Goal: Information Seeking & Learning: Learn about a topic

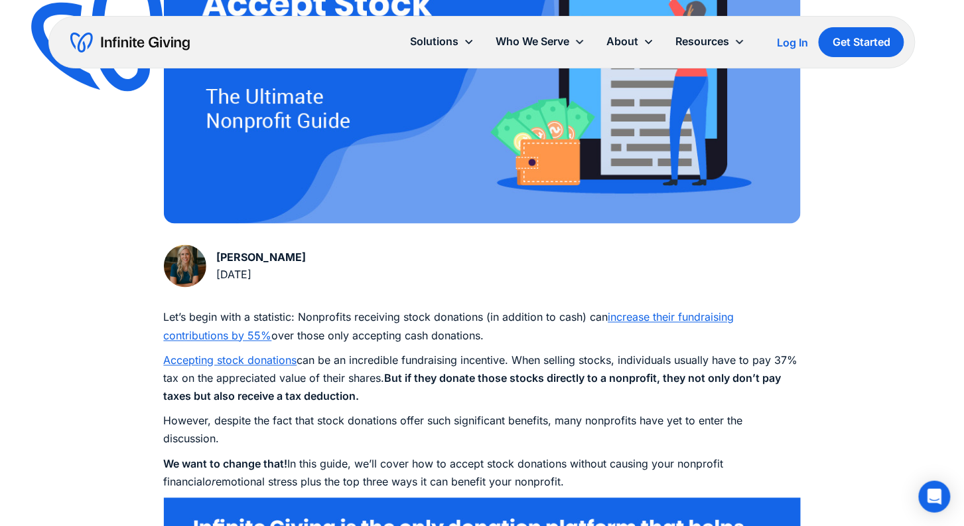
scroll to position [519, 0]
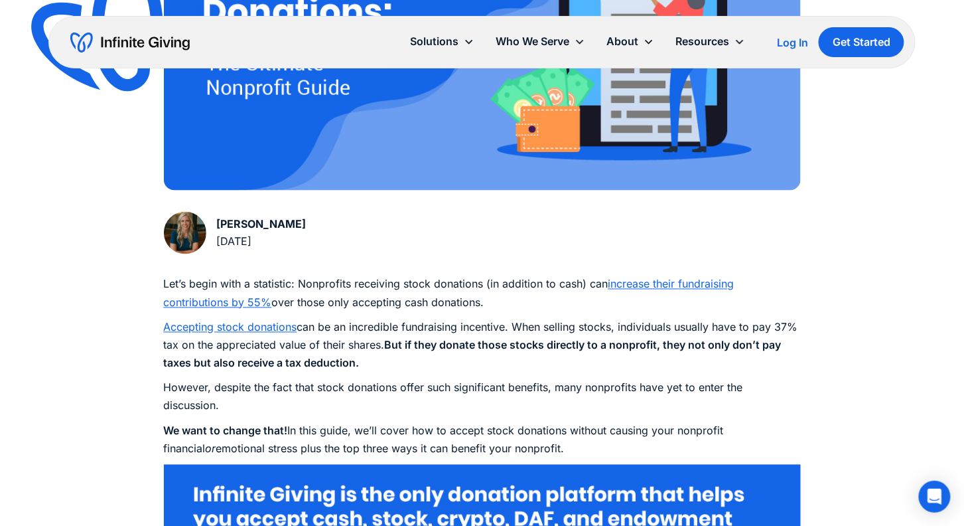
drag, startPoint x: 167, startPoint y: 285, endPoint x: 488, endPoint y: 413, distance: 346.0
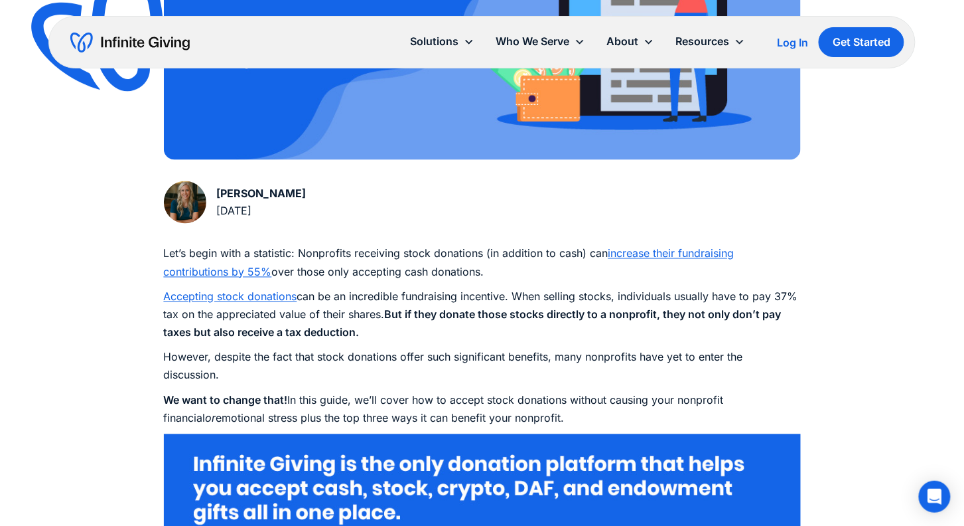
scroll to position [560, 0]
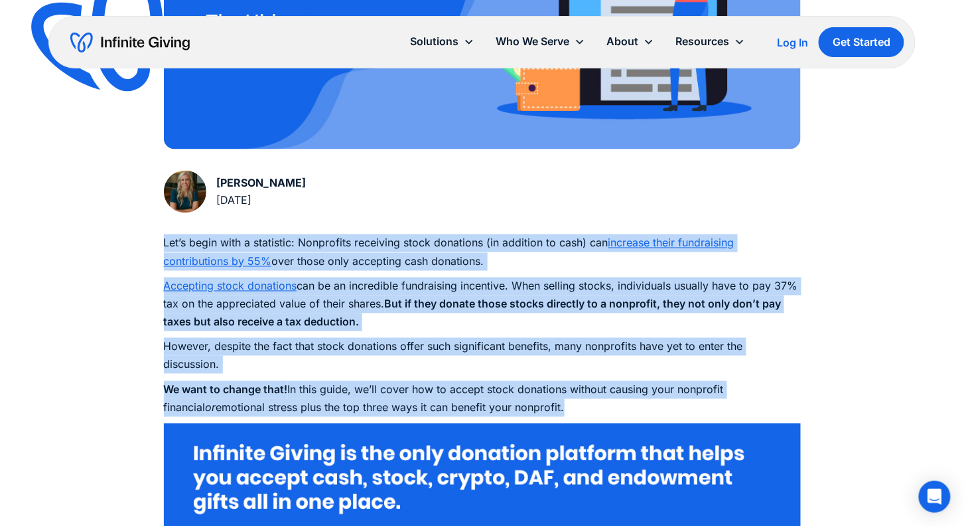
drag, startPoint x: 520, startPoint y: 412, endPoint x: 159, endPoint y: 248, distance: 396.1
copy div "Let’s begin with a statistic: Nonprofits receiving stock donations (in addition…"
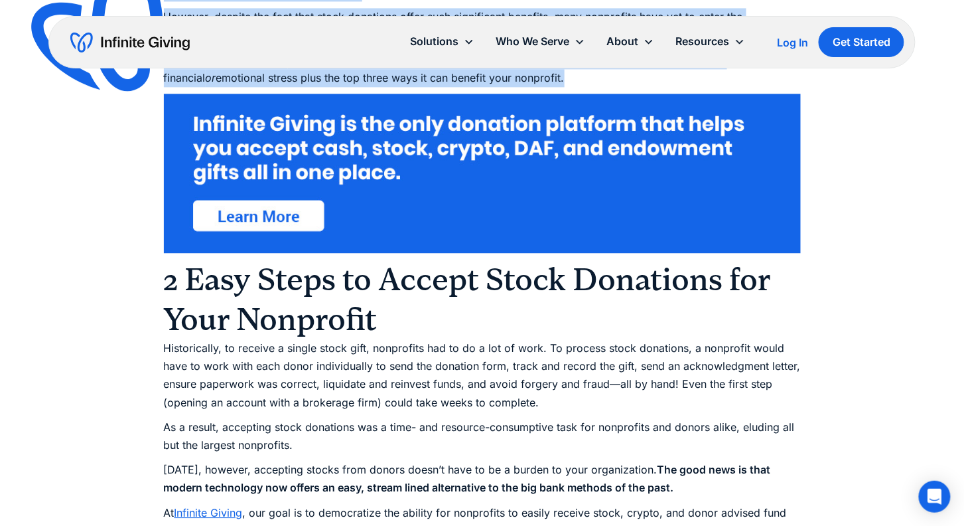
scroll to position [952, 0]
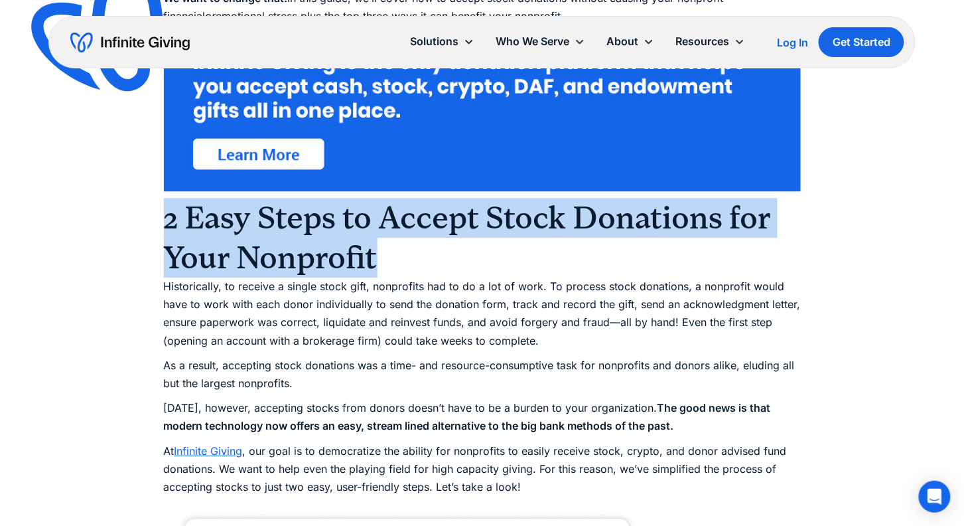
drag, startPoint x: 473, startPoint y: 249, endPoint x: 161, endPoint y: 220, distance: 313.3
copy h2 "2 Easy Steps to Accept Stock Donations for Your Nonprofit"
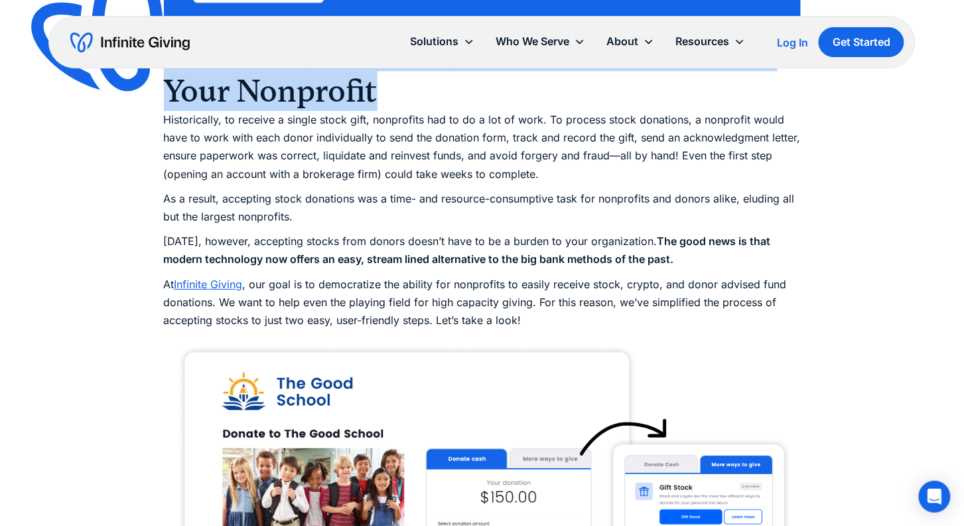
scroll to position [1122, 0]
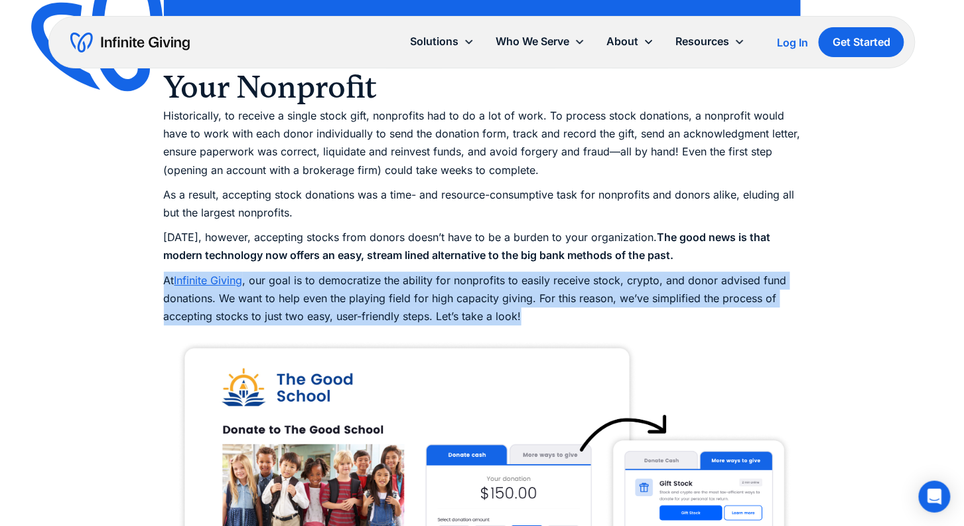
drag, startPoint x: 539, startPoint y: 320, endPoint x: 133, endPoint y: 279, distance: 408.2
copy p "At Infinite Giving , our goal is to democratize the ability for nonprofits to e…"
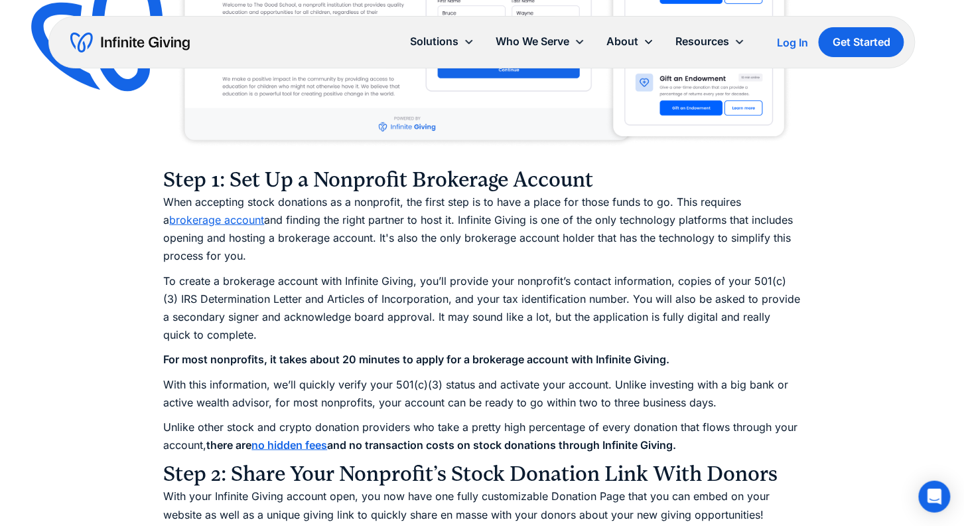
scroll to position [1698, 0]
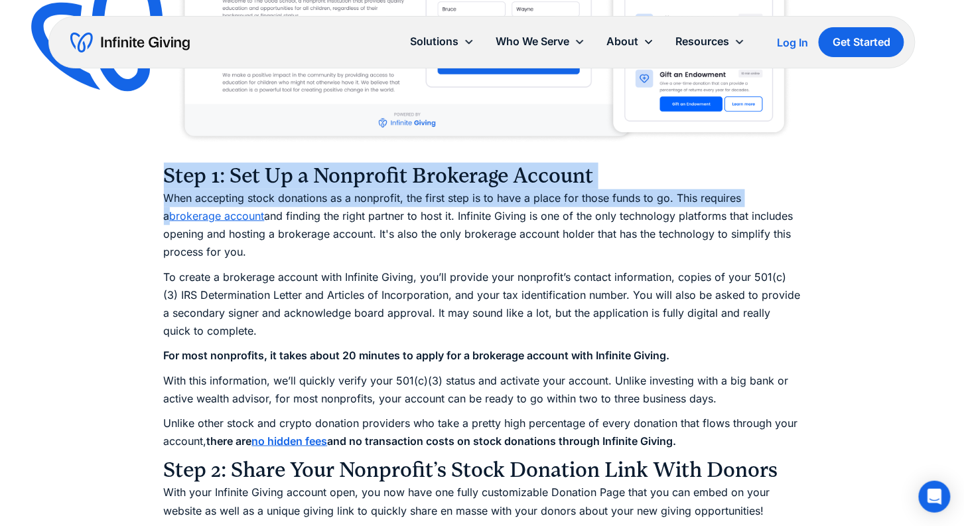
drag, startPoint x: 162, startPoint y: 175, endPoint x: 750, endPoint y: 200, distance: 588.4
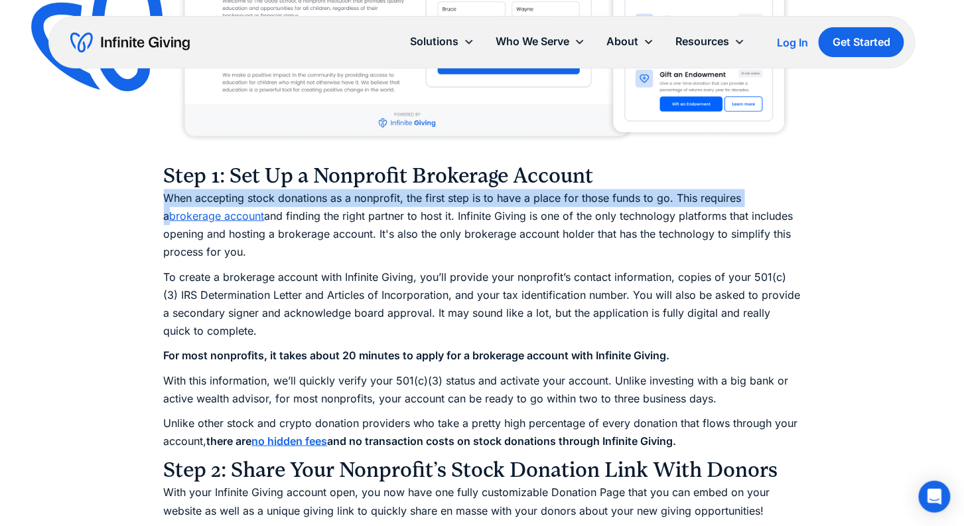
click at [613, 183] on h3 "Step 1: Set Up a Nonprofit Brokerage Account" at bounding box center [482, 176] width 637 height 27
click at [608, 171] on h3 "Step 1: Set Up a Nonprofit Brokerage Account" at bounding box center [482, 176] width 637 height 27
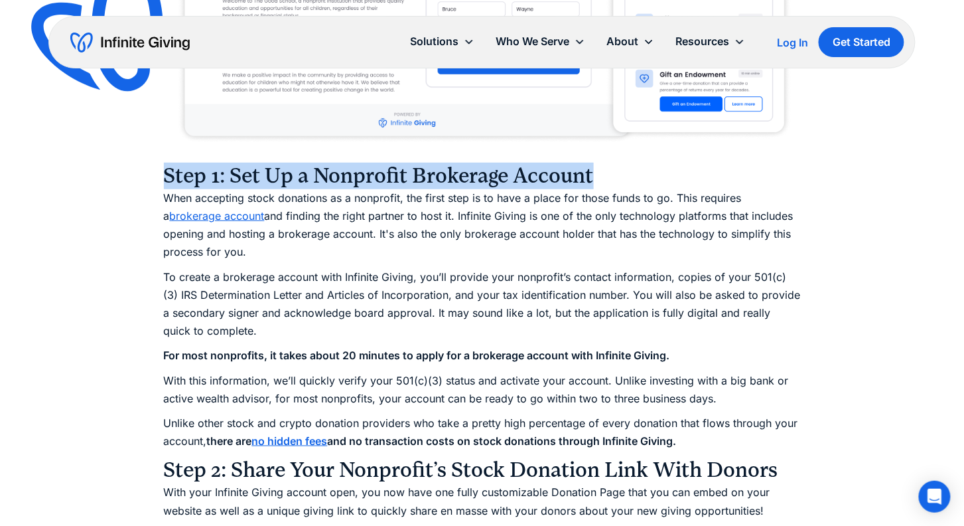
drag, startPoint x: 604, startPoint y: 180, endPoint x: 91, endPoint y: 182, distance: 513.6
copy h3 "Step 1: Set Up a Nonprofit Brokerage Account"
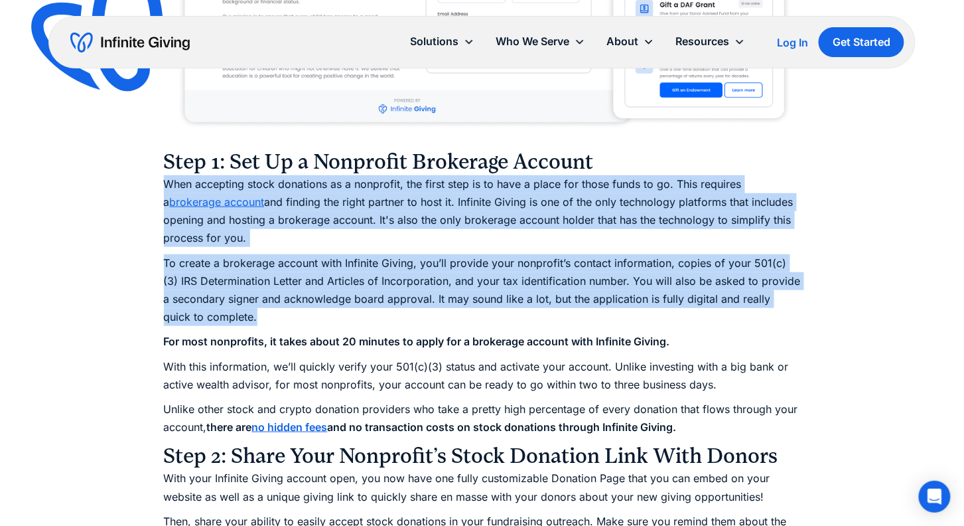
drag, startPoint x: 166, startPoint y: 185, endPoint x: 277, endPoint y: 320, distance: 174.4
click at [769, 428] on p "Unlike other stock and crypto donation providers who take a pretty high percent…" at bounding box center [482, 418] width 637 height 36
copy div "Lore ipsumdolo sitam consectet ad e seddoeius, tem incid utla et do magn a enim…"
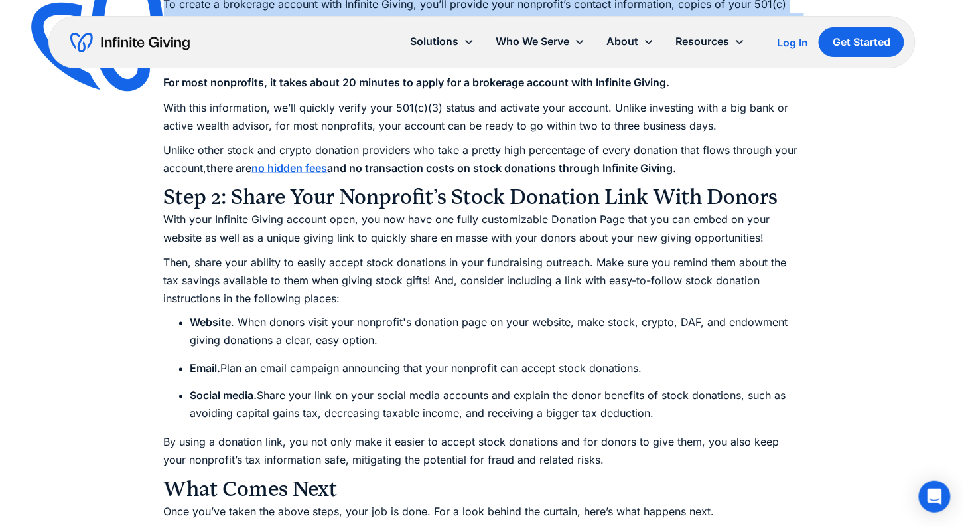
scroll to position [2000, 0]
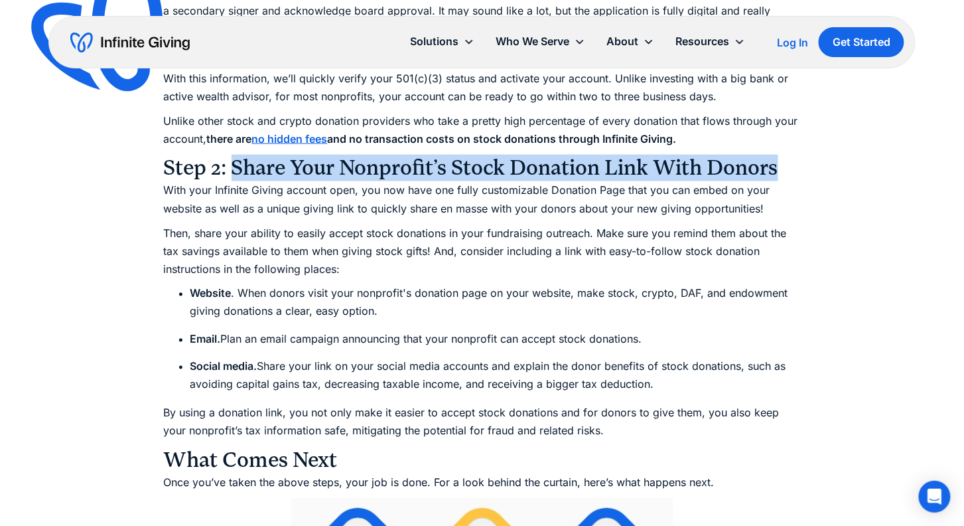
drag, startPoint x: 240, startPoint y: 167, endPoint x: 791, endPoint y: 156, distance: 551.5
click at [791, 156] on h3 "Step 2: Share Your Nonprofit’s Stock Donation Link With Donors" at bounding box center [482, 168] width 637 height 27
copy h3 "Share Your Nonprofit’s Stock Donation Link With Donors"
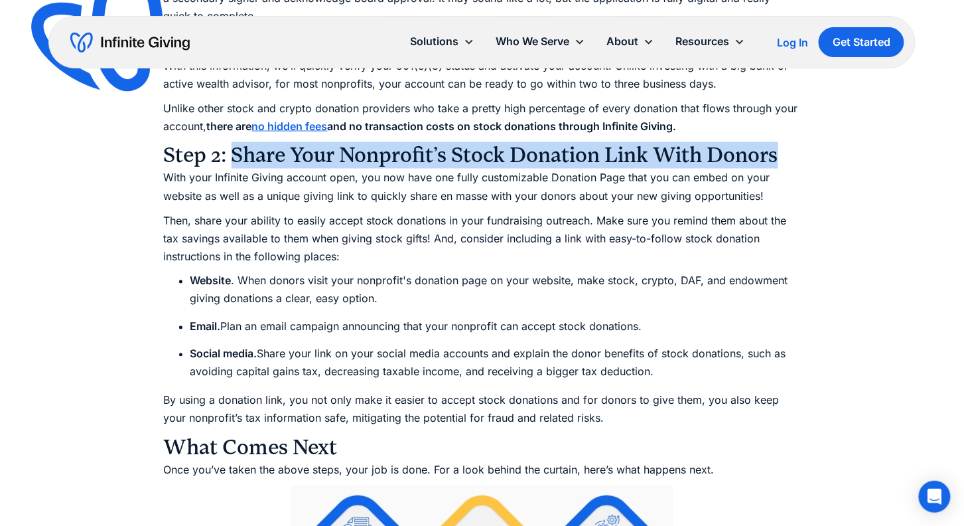
scroll to position [1987, 0]
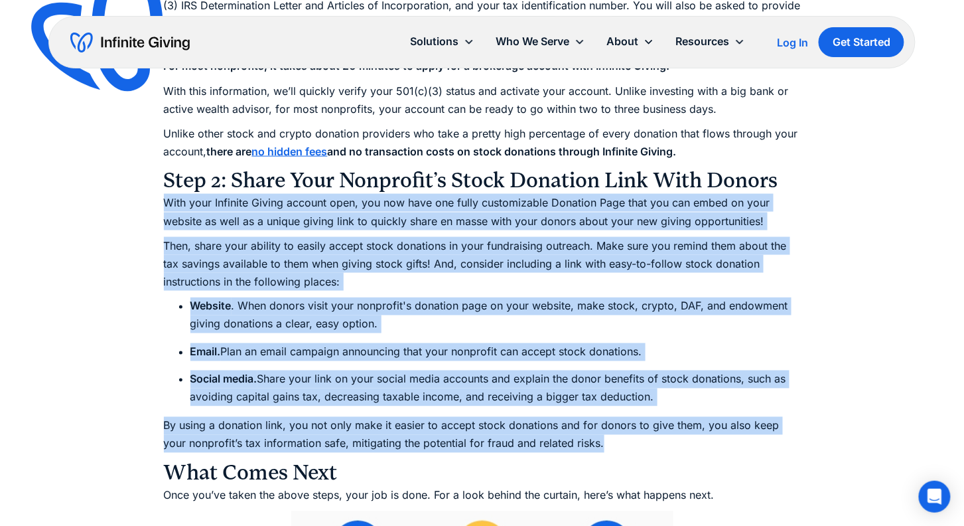
drag, startPoint x: 158, startPoint y: 200, endPoint x: 610, endPoint y: 447, distance: 515.5
copy div "Lore ipsu Dolorsit Ametco adipisc elit, sed doe temp inc utlab etdoloremagn Ali…"
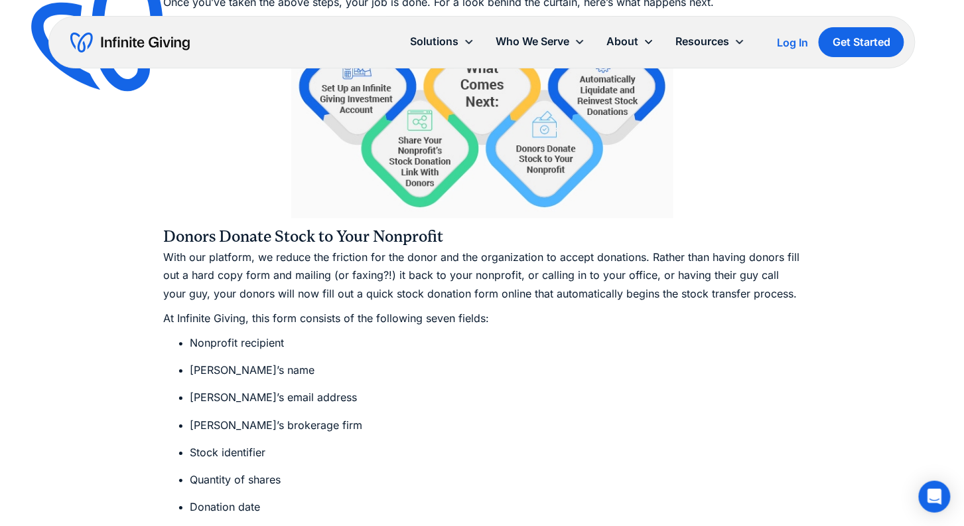
scroll to position [2482, 0]
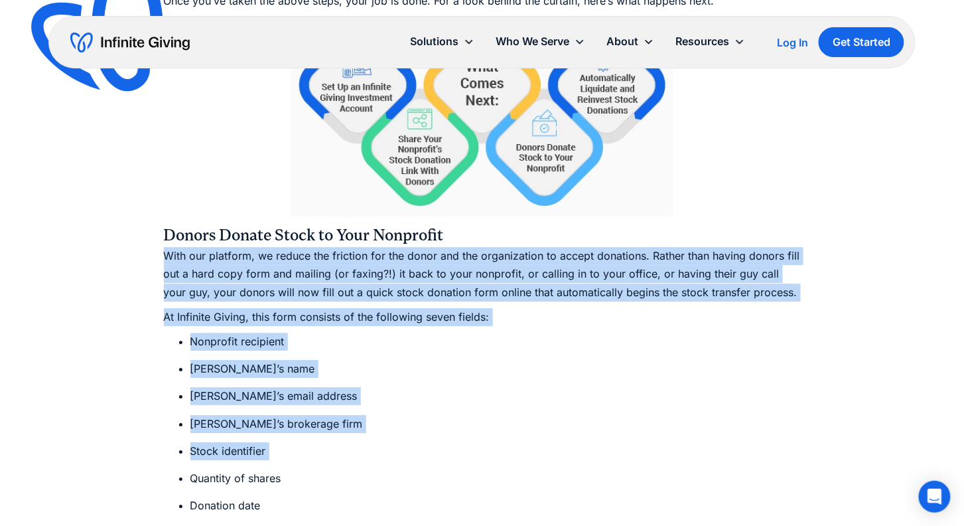
drag, startPoint x: 157, startPoint y: 261, endPoint x: 375, endPoint y: 467, distance: 300.4
click at [375, 467] on div "Ultimate Guides How to Accept Stock Donations: The Ultimate Nonprofit Guide Acc…" at bounding box center [482, 180] width 964 height 5325
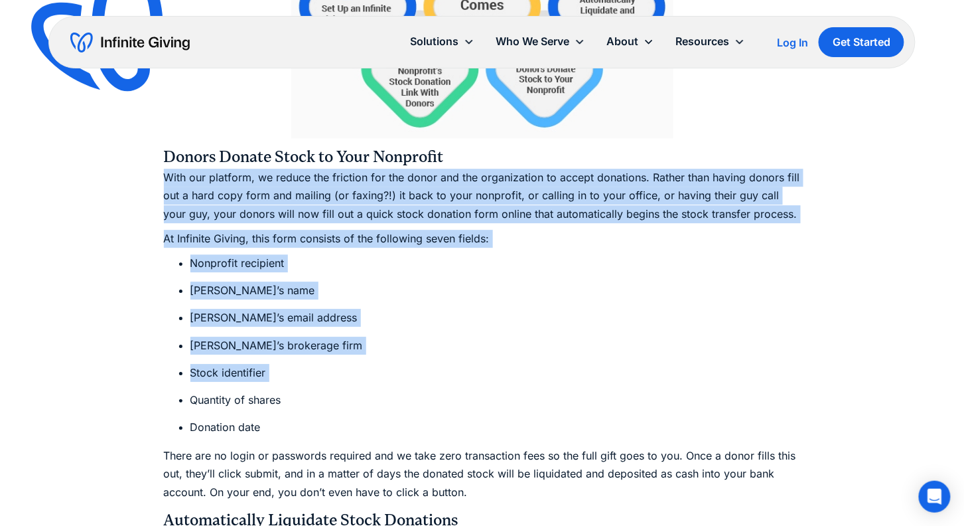
scroll to position [2561, 0]
click at [353, 425] on li "Donation date" at bounding box center [495, 426] width 610 height 18
copy div "With our platform, we reduce the friction for the donor and the organization to…"
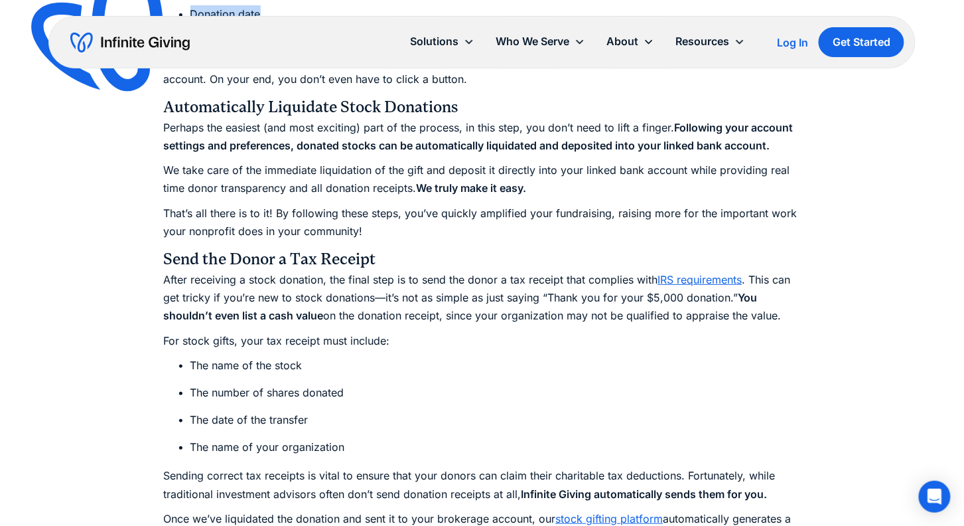
scroll to position [2971, 0]
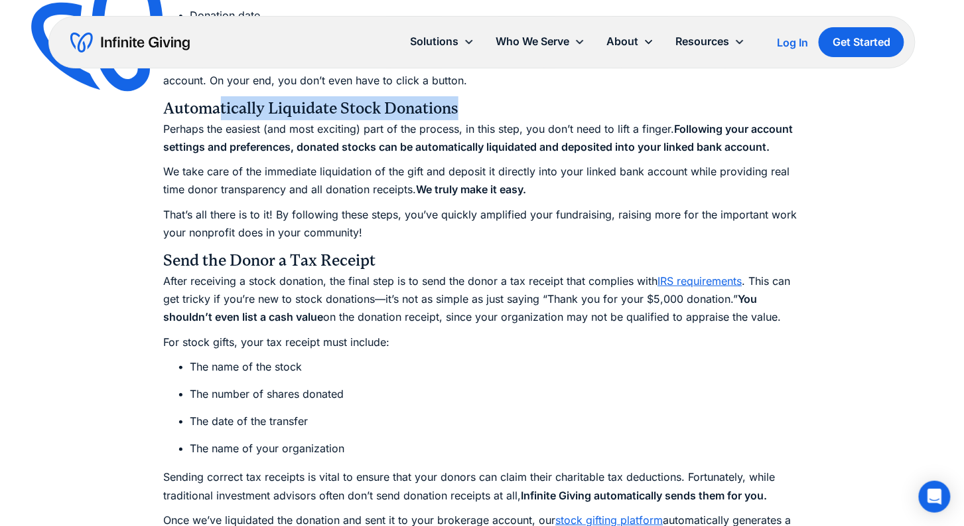
drag, startPoint x: 462, startPoint y: 111, endPoint x: 231, endPoint y: 111, distance: 230.9
click at [231, 111] on h4 "Automatically Liquidate Stock Donations" at bounding box center [482, 108] width 637 height 24
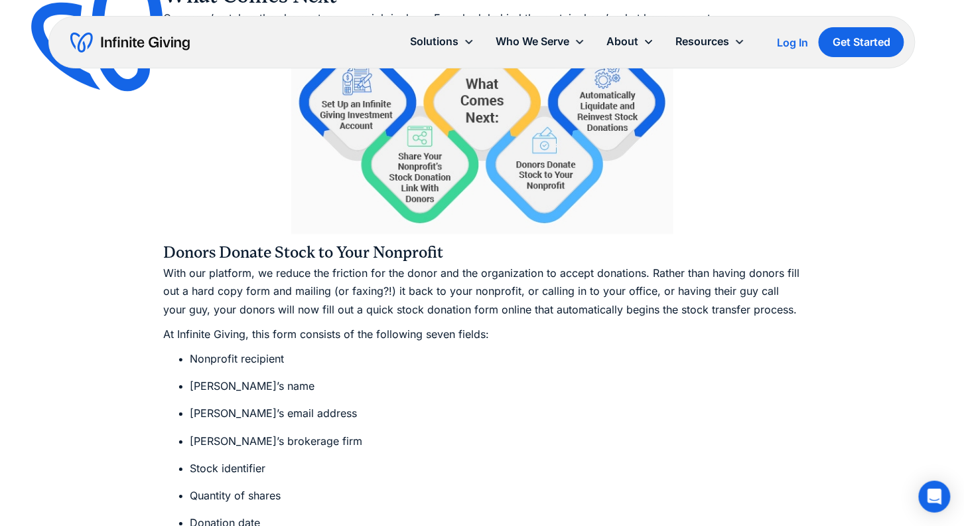
scroll to position [2470, 0]
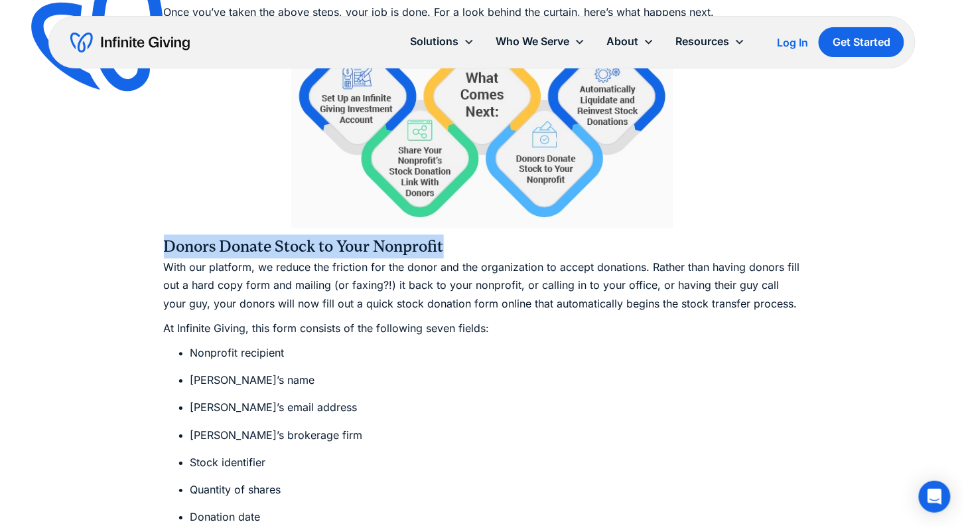
drag, startPoint x: 449, startPoint y: 250, endPoint x: 139, endPoint y: 249, distance: 310.5
click at [139, 249] on div "Ultimate Guides How to Accept Stock Donations: The Ultimate Nonprofit Guide Acc…" at bounding box center [482, 192] width 964 height 5325
copy h4 "Donors Donate Stock to Your Nonprofit"
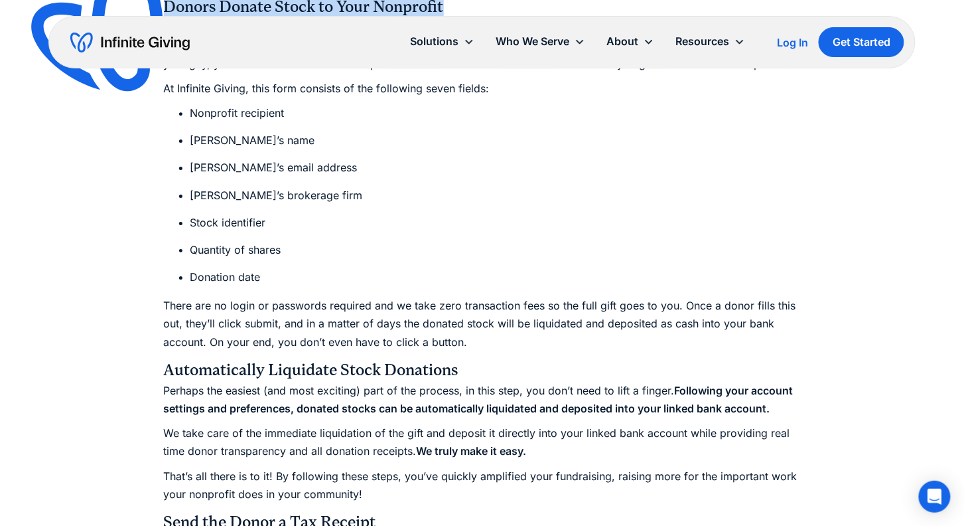
scroll to position [2727, 0]
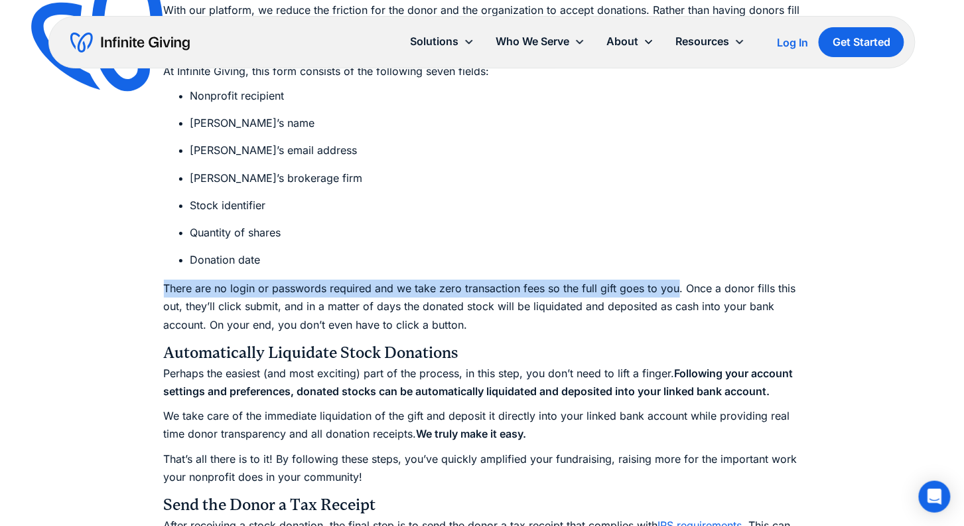
drag, startPoint x: 165, startPoint y: 288, endPoint x: 677, endPoint y: 289, distance: 512.3
click at [677, 289] on p "There are no login or passwords required and we take zero transaction fees so t…" at bounding box center [482, 306] width 637 height 54
copy p "There are no login or passwords required and we take zero transaction fees so t…"
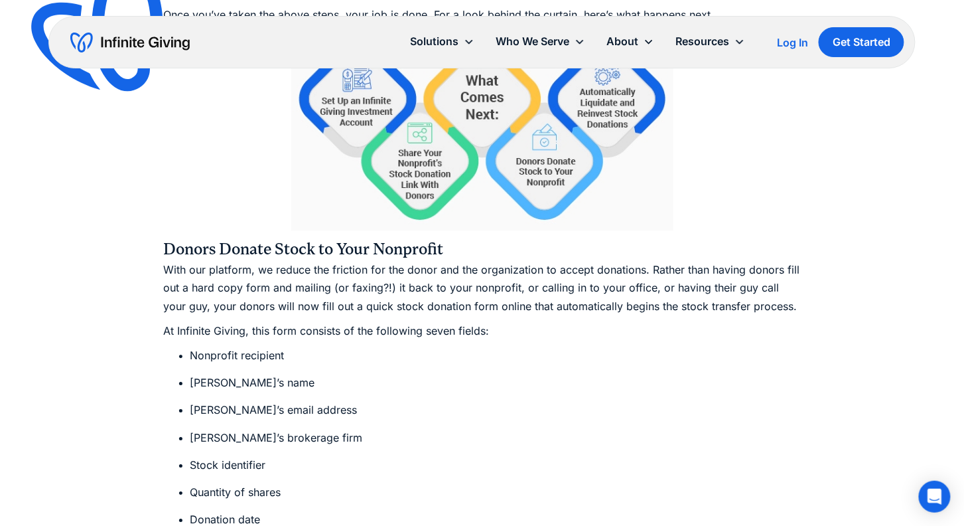
scroll to position [2476, 0]
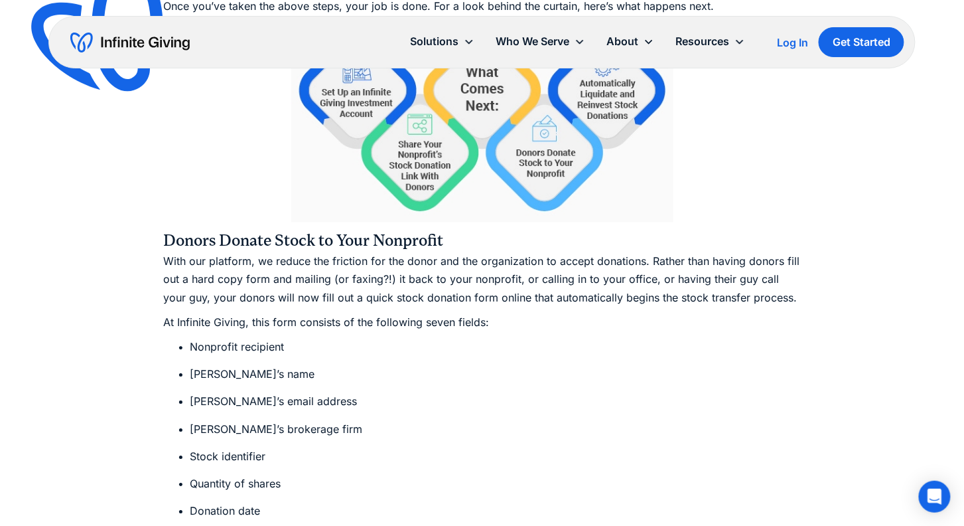
click at [164, 239] on h4 "Donors Donate Stock to Your Nonprofit" at bounding box center [482, 240] width 637 height 24
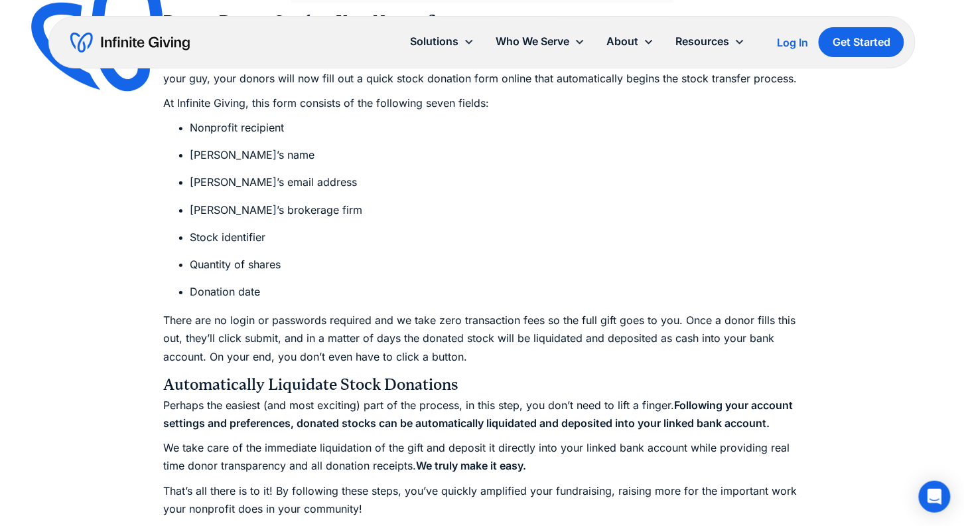
scroll to position [2707, 0]
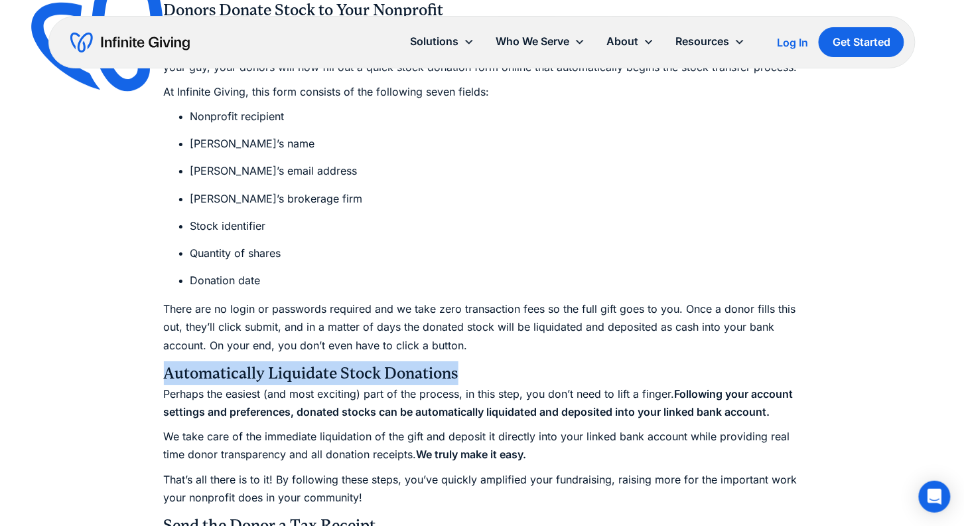
drag, startPoint x: 473, startPoint y: 379, endPoint x: 163, endPoint y: 377, distance: 310.5
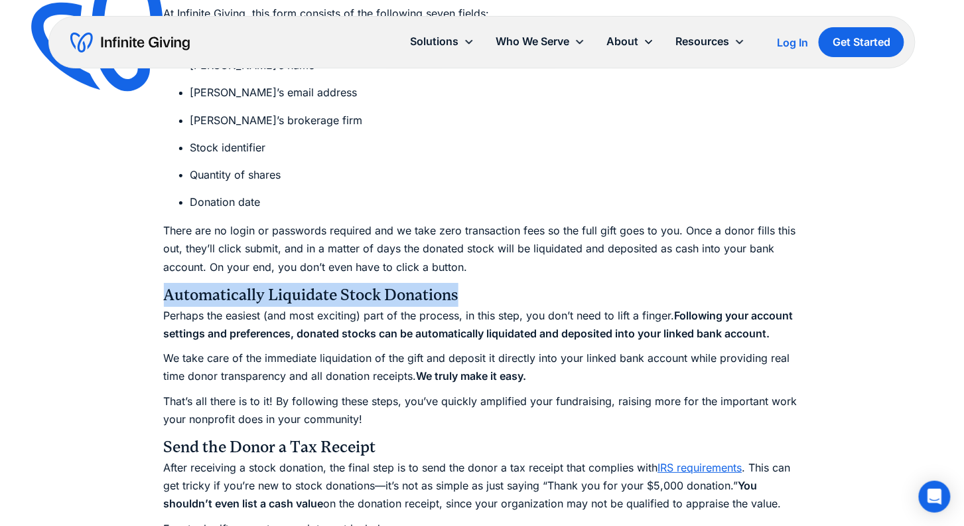
scroll to position [2931, 0]
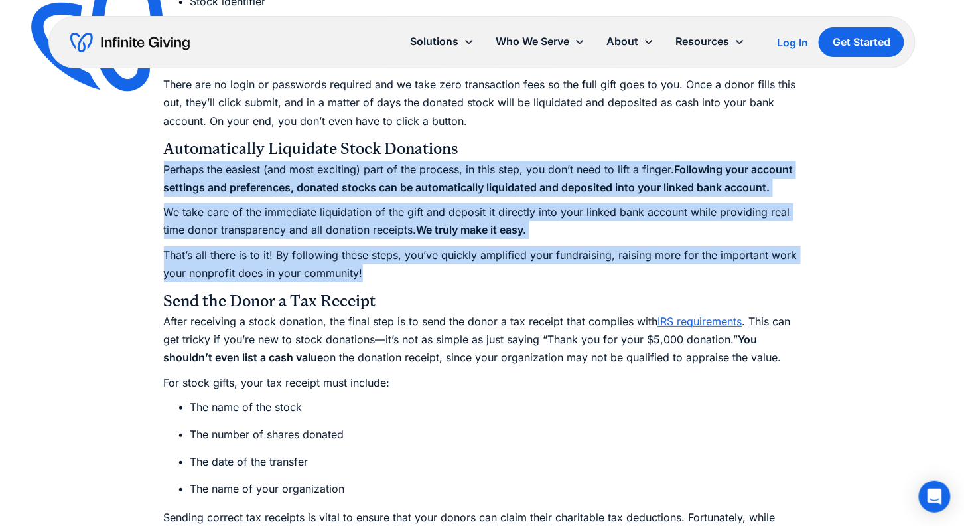
drag, startPoint x: 157, startPoint y: 171, endPoint x: 378, endPoint y: 272, distance: 243.2
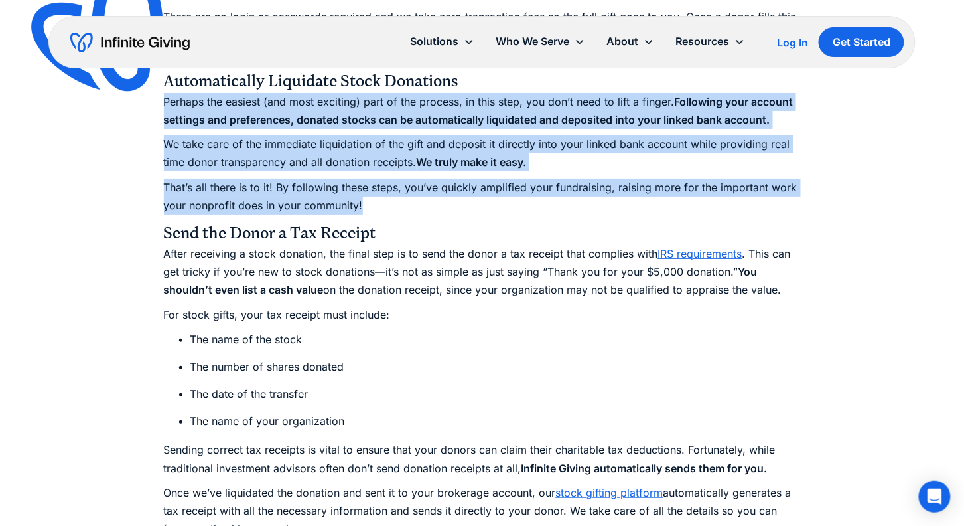
scroll to position [3019, 0]
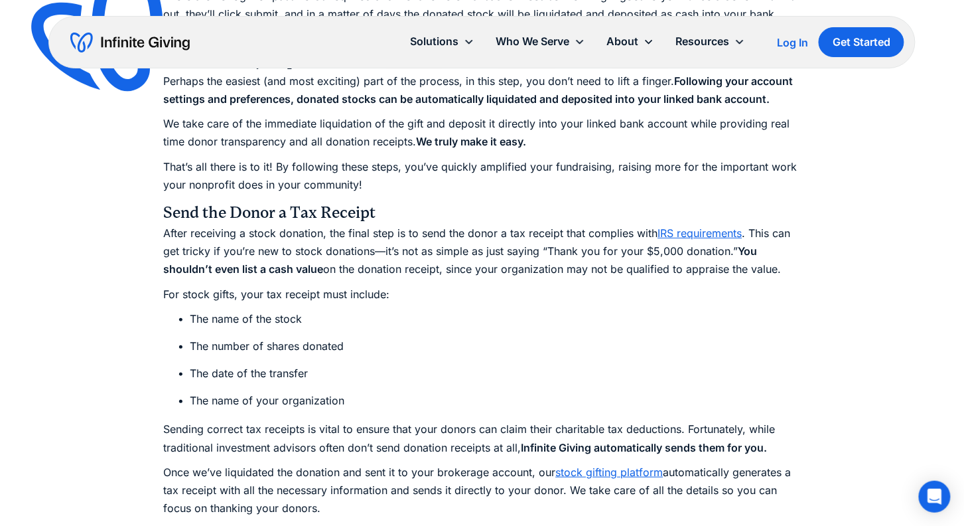
drag, startPoint x: 162, startPoint y: 224, endPoint x: 378, endPoint y: 335, distance: 242.5
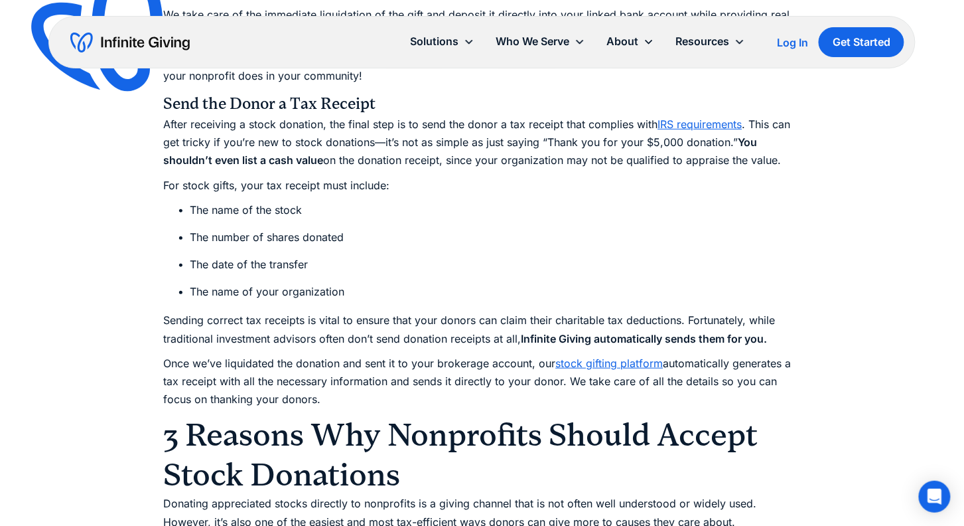
scroll to position [3129, 0]
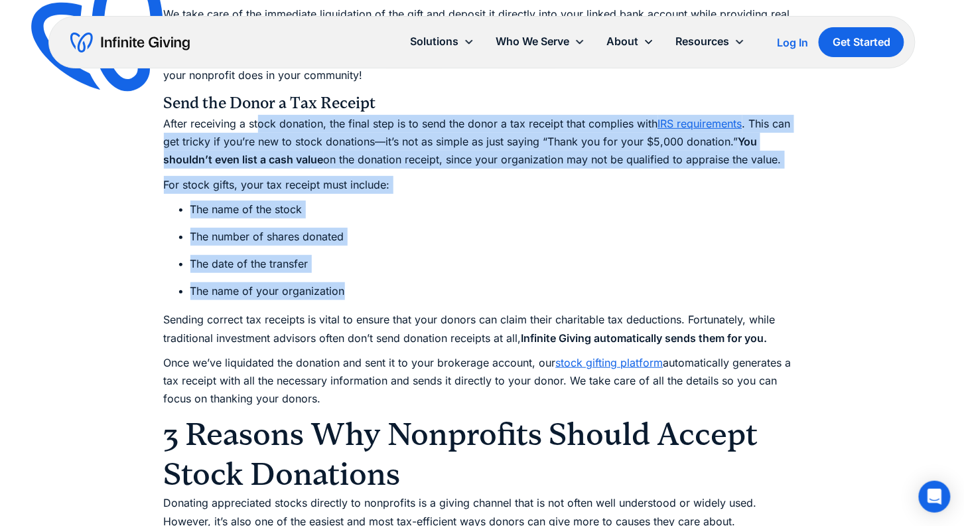
drag, startPoint x: 368, startPoint y: 296, endPoint x: 255, endPoint y: 123, distance: 206.1
click at [170, 103] on img at bounding box center [109, 37] width 175 height 170
click at [168, 126] on p "After receiving a stock donation, the final step is to send the donor a tax rec…" at bounding box center [482, 142] width 637 height 54
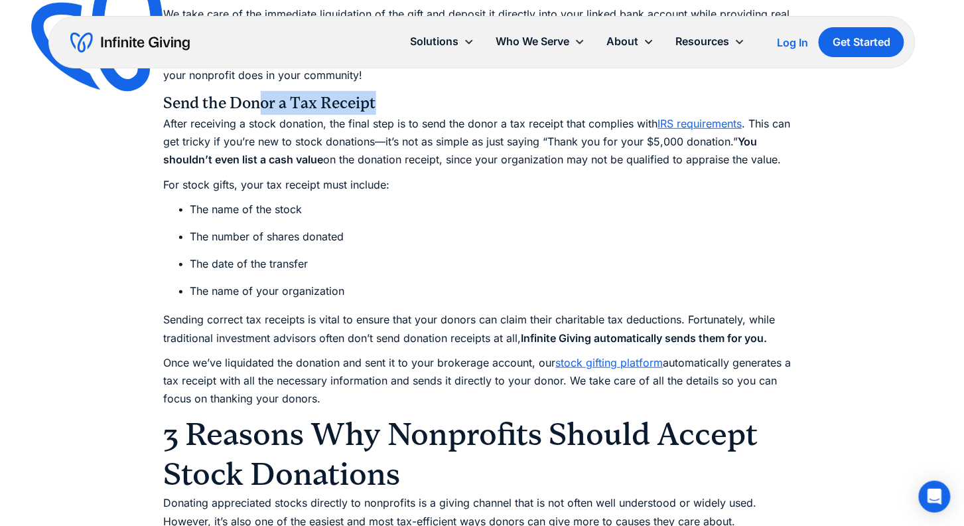
drag, startPoint x: 378, startPoint y: 103, endPoint x: 260, endPoint y: 111, distance: 117.7
click at [260, 111] on h4 "Send the Donor a Tax Receipt" at bounding box center [482, 103] width 637 height 24
click at [169, 101] on img at bounding box center [109, 37] width 175 height 170
click at [176, 103] on img at bounding box center [109, 37] width 175 height 170
click at [154, 104] on img at bounding box center [109, 37] width 175 height 170
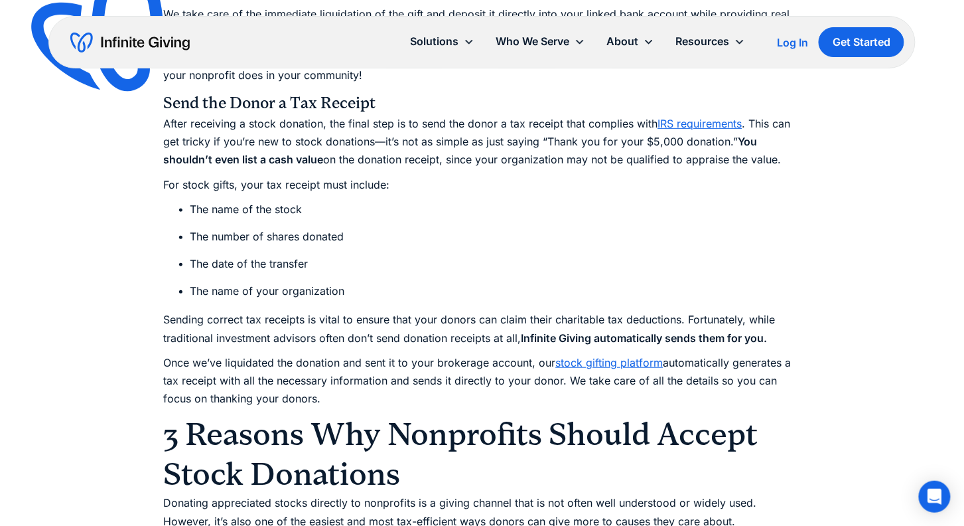
click at [439, 119] on p "After receiving a stock donation, the final step is to send the donor a tax rec…" at bounding box center [482, 142] width 637 height 54
drag, startPoint x: 425, startPoint y: 101, endPoint x: 203, endPoint y: 104, distance: 221.6
click at [203, 104] on h4 "Send the Donor a Tax Receipt" at bounding box center [482, 103] width 637 height 24
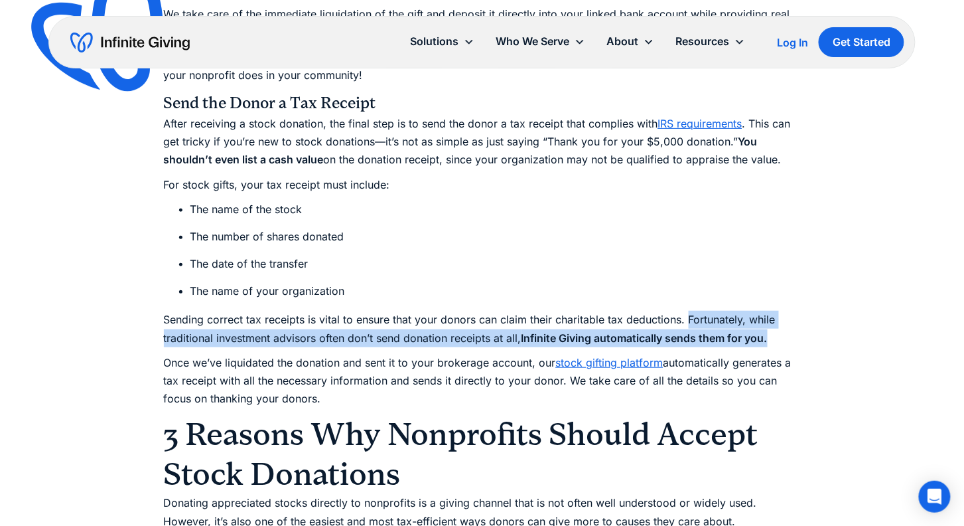
drag, startPoint x: 784, startPoint y: 345, endPoint x: 689, endPoint y: 319, distance: 98.5
click at [689, 319] on p "Sending correct tax receipts is vital to ensure that your donors can claim thei…" at bounding box center [482, 329] width 637 height 36
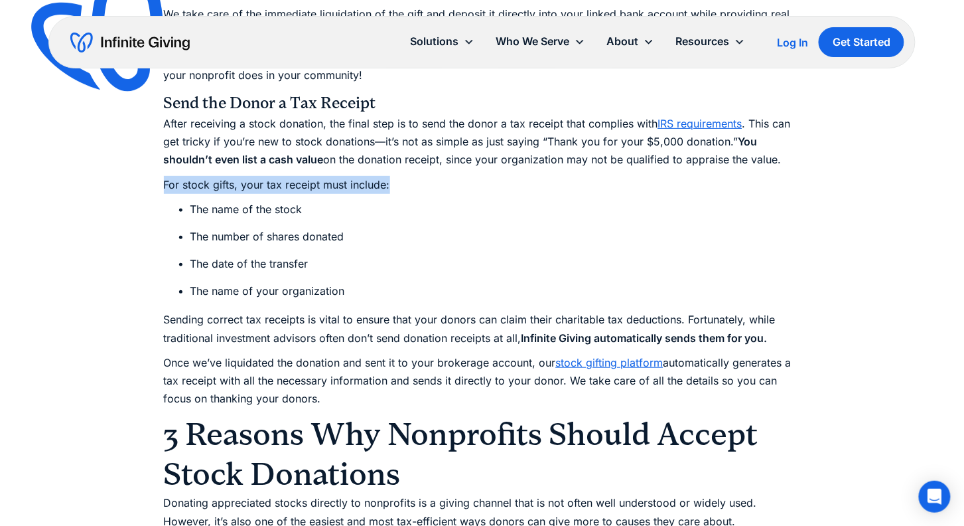
drag, startPoint x: 415, startPoint y: 190, endPoint x: 165, endPoint y: 185, distance: 250.2
click at [165, 185] on p "For stock gifts, your tax receipt must include:" at bounding box center [482, 185] width 637 height 18
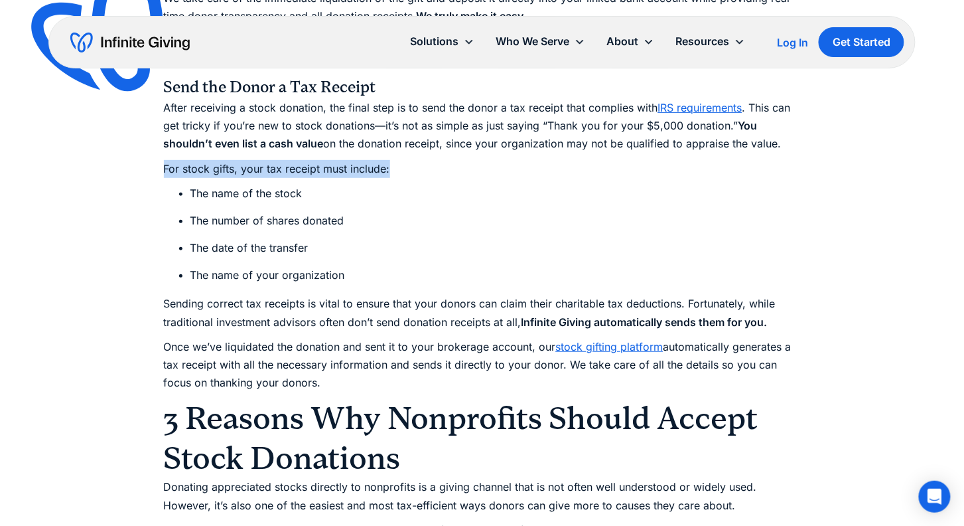
scroll to position [3145, 0]
drag, startPoint x: 165, startPoint y: 345, endPoint x: 404, endPoint y: 382, distance: 241.6
click at [404, 382] on p "Once we’ve liquidated the donation and sent it to your brokerage account, our s…" at bounding box center [482, 364] width 637 height 54
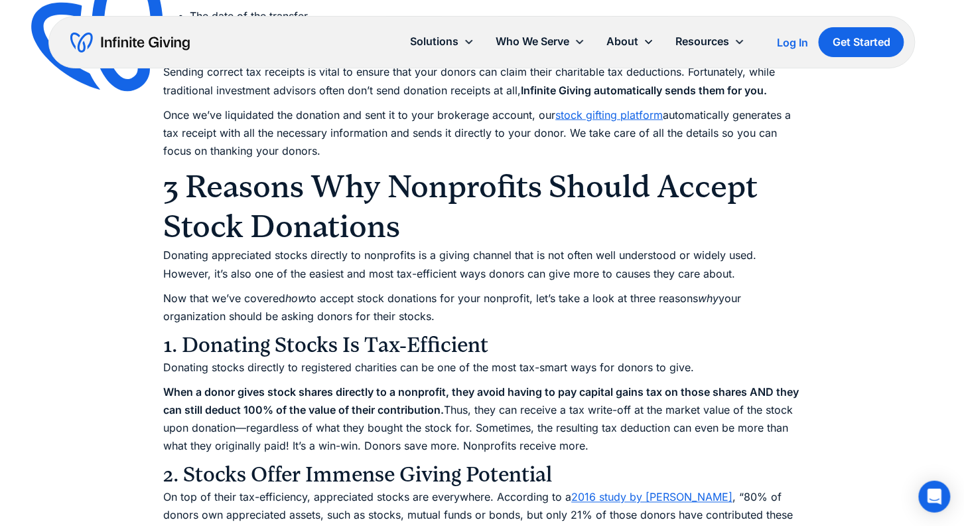
scroll to position [3336, 0]
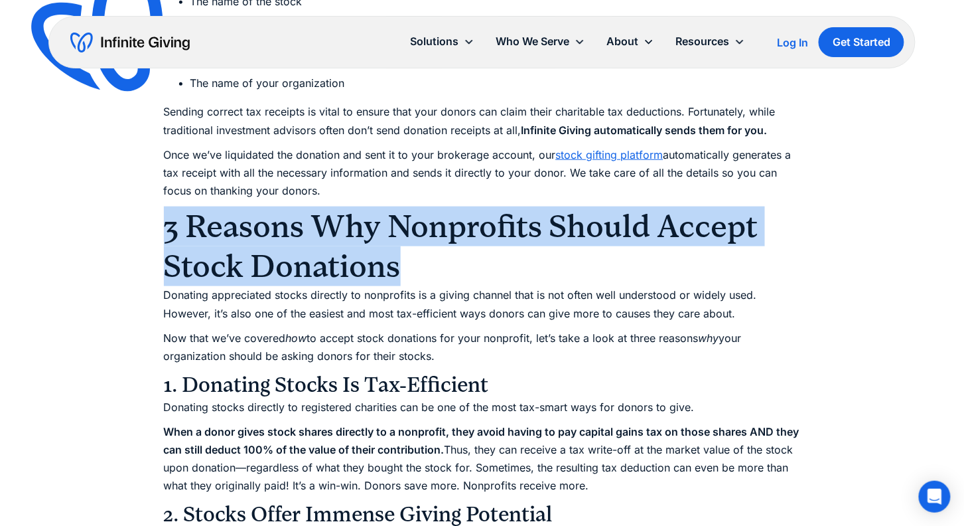
drag, startPoint x: 395, startPoint y: 268, endPoint x: 160, endPoint y: 225, distance: 239.5
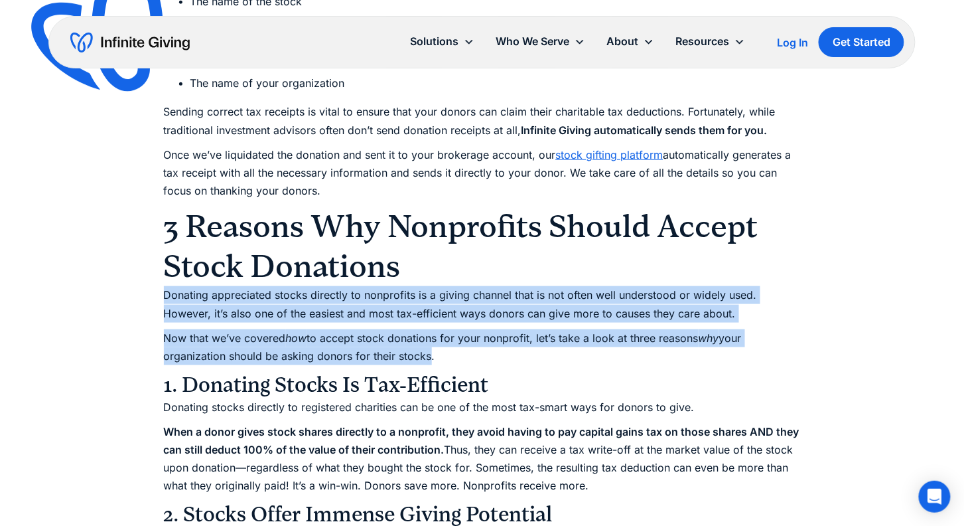
drag, startPoint x: 157, startPoint y: 296, endPoint x: 429, endPoint y: 355, distance: 278.4
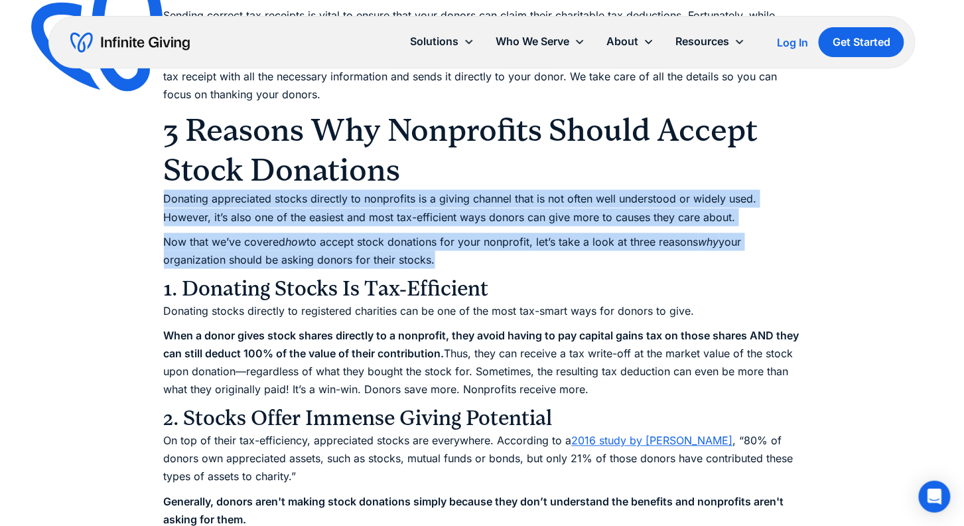
scroll to position [3435, 0]
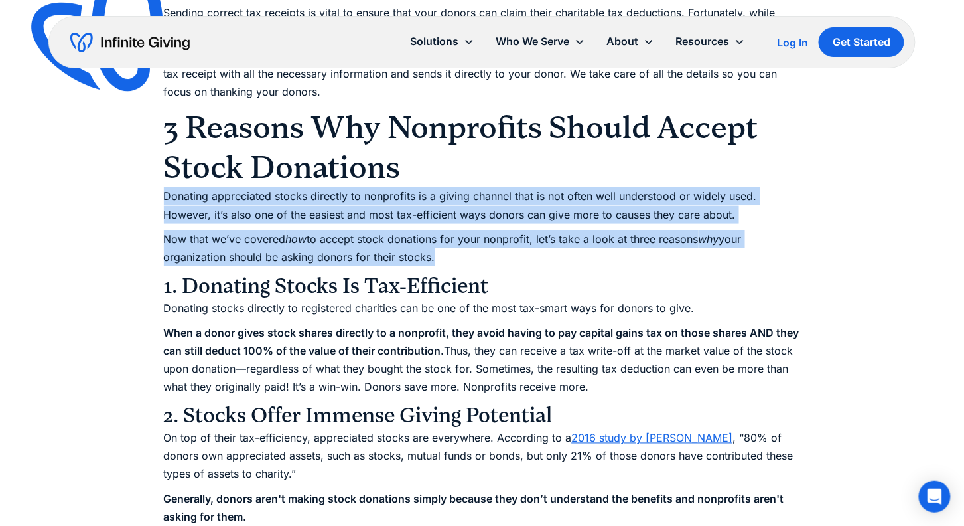
drag, startPoint x: 165, startPoint y: 306, endPoint x: 597, endPoint y: 391, distance: 440.9
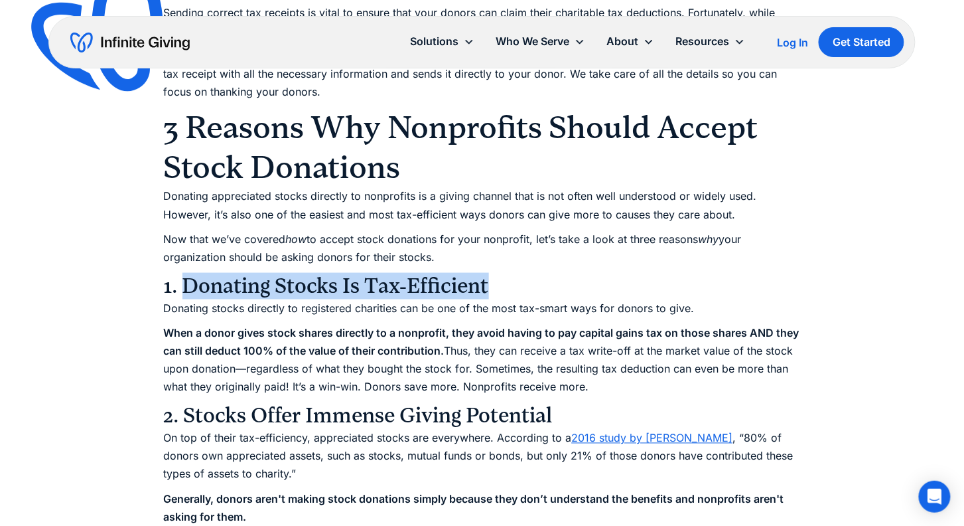
drag, startPoint x: 496, startPoint y: 296, endPoint x: 184, endPoint y: 293, distance: 312.5
click at [184, 293] on h3 "1. Donating Stocks Is Tax-Efficient" at bounding box center [482, 286] width 637 height 27
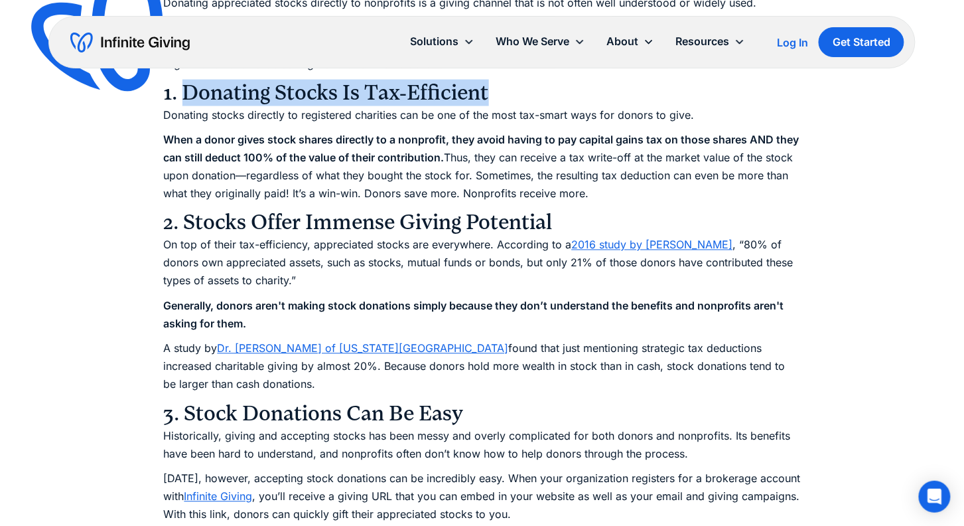
scroll to position [3630, 0]
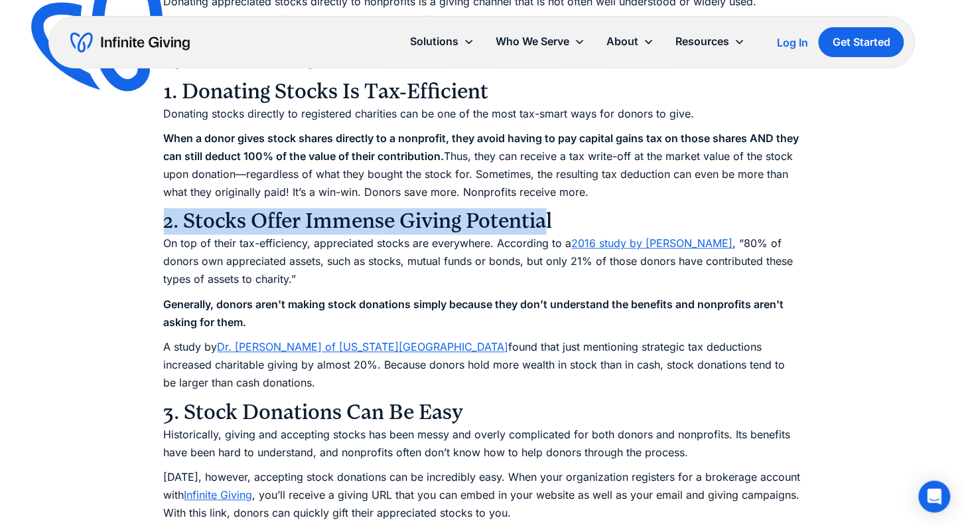
drag, startPoint x: 162, startPoint y: 222, endPoint x: 544, endPoint y: 224, distance: 382.2
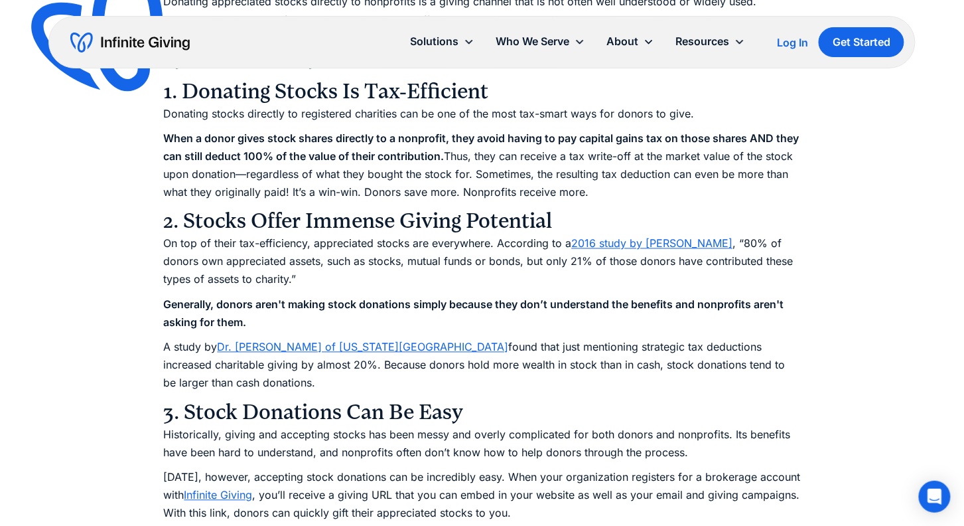
click at [212, 214] on h3 "2. Stocks Offer Immense Giving Potential" at bounding box center [482, 221] width 637 height 27
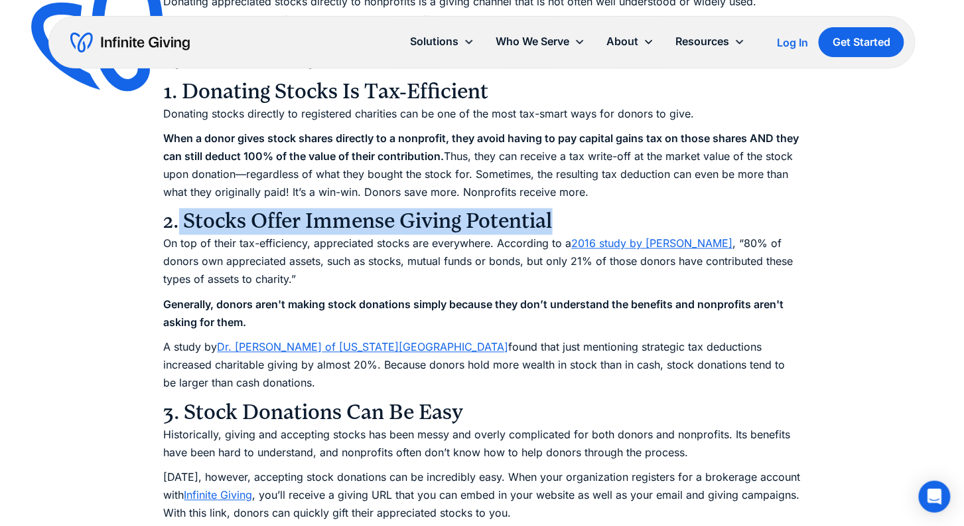
drag, startPoint x: 177, startPoint y: 219, endPoint x: 572, endPoint y: 222, distance: 395.5
click at [572, 222] on h3 "2. Stocks Offer Immense Giving Potential" at bounding box center [482, 221] width 637 height 27
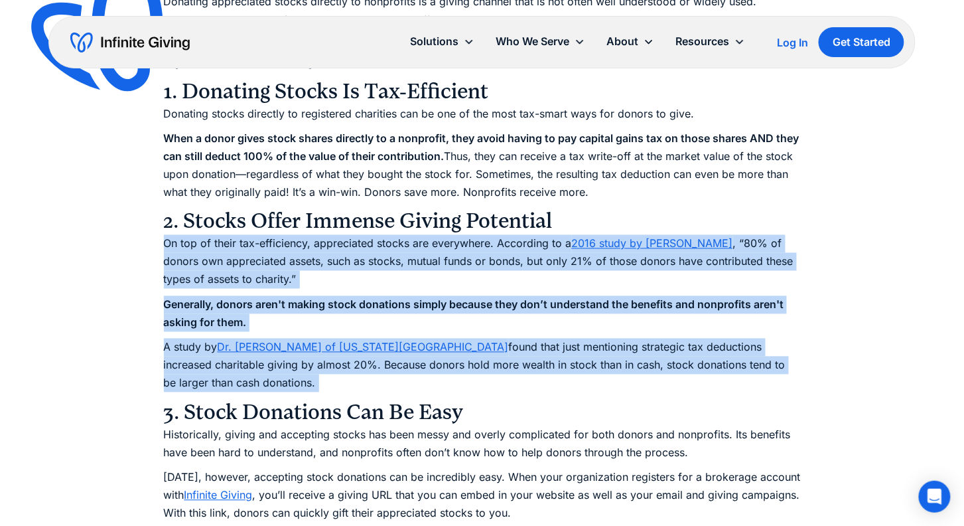
drag, startPoint x: 162, startPoint y: 242, endPoint x: 249, endPoint y: 396, distance: 177.4
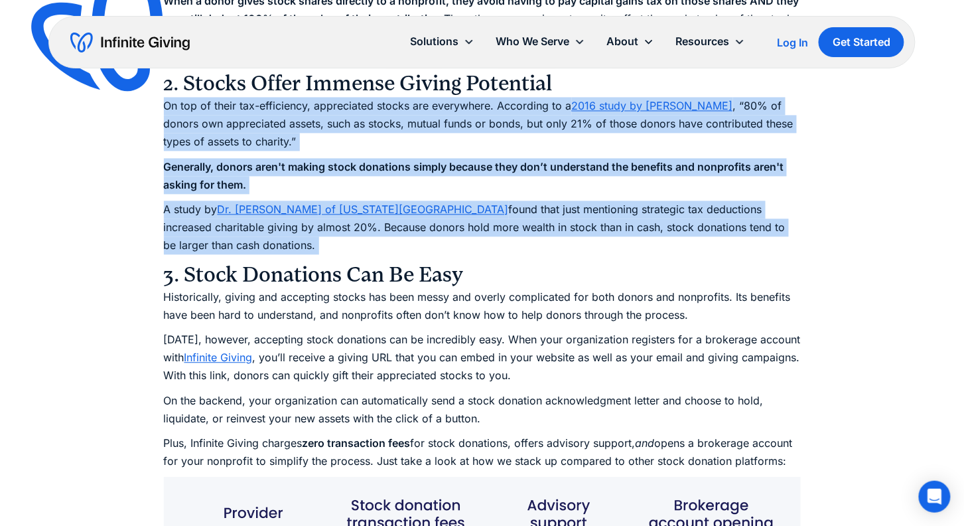
scroll to position [3829, 0]
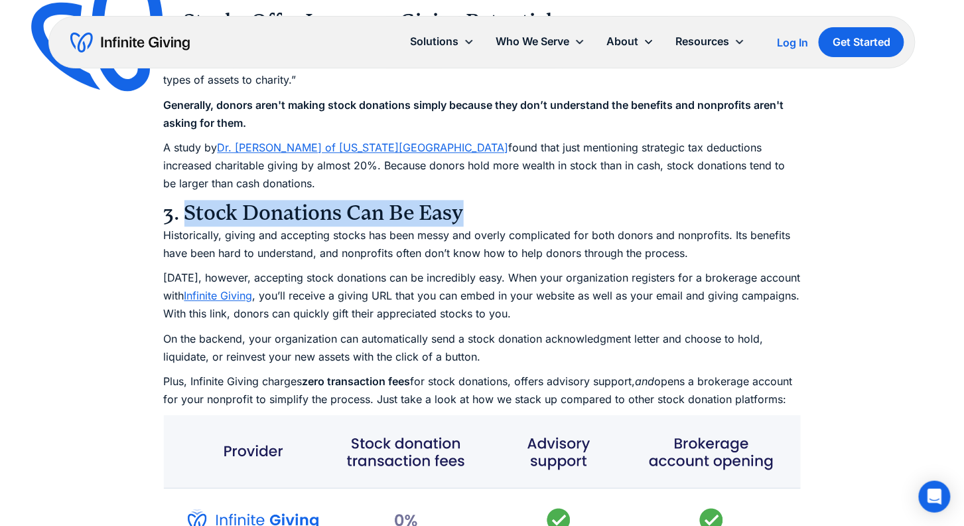
drag, startPoint x: 465, startPoint y: 212, endPoint x: 186, endPoint y: 224, distance: 279.6
click at [185, 223] on h3 "3. Stock Donations Can Be Easy" at bounding box center [482, 213] width 637 height 27
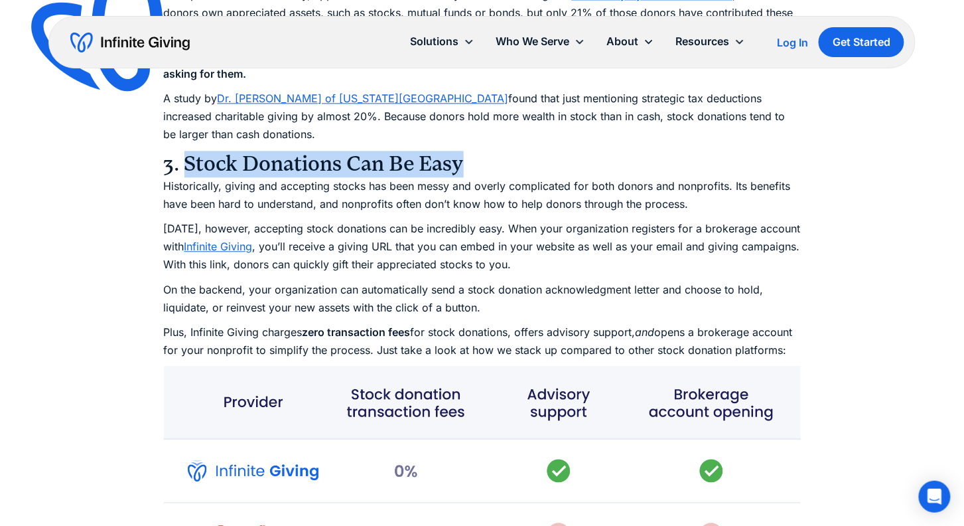
scroll to position [3880, 0]
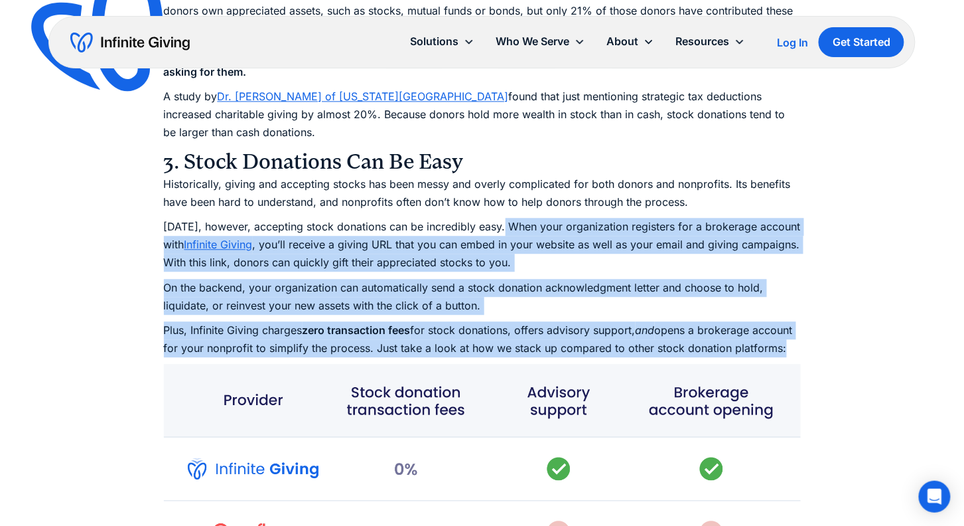
drag, startPoint x: 505, startPoint y: 222, endPoint x: 482, endPoint y: 359, distance: 138.6
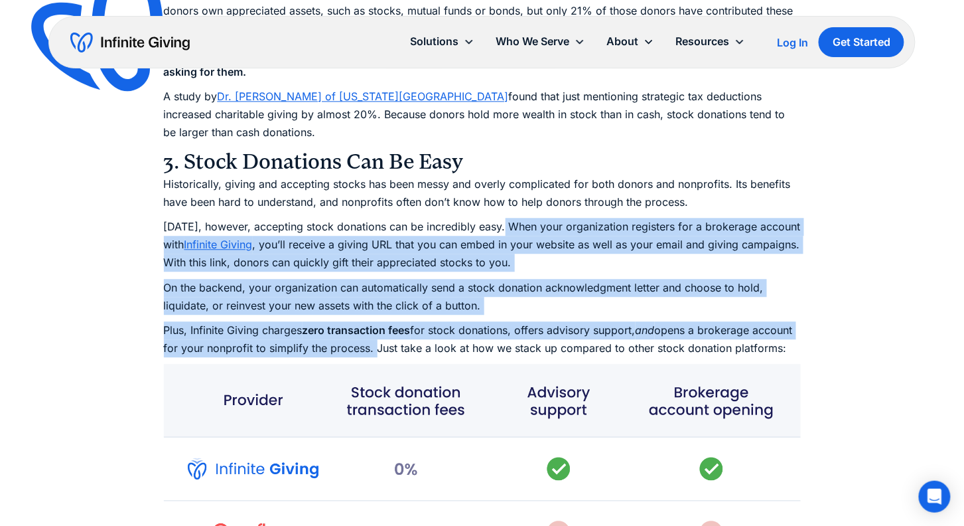
click at [420, 343] on p "Plus, Infinite Giving charges zero transaction fees for stock donations, offers…" at bounding box center [482, 339] width 637 height 36
click at [488, 246] on p "[DATE], however, accepting stock donations can be incredibly easy. When your or…" at bounding box center [482, 245] width 637 height 54
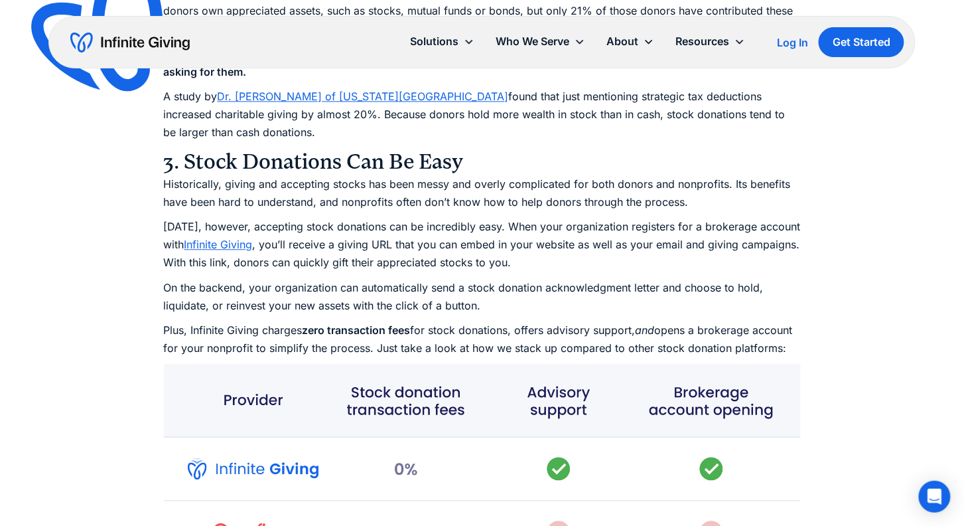
click at [513, 256] on p "[DATE], however, accepting stock donations can be incredibly easy. When your or…" at bounding box center [482, 245] width 637 height 54
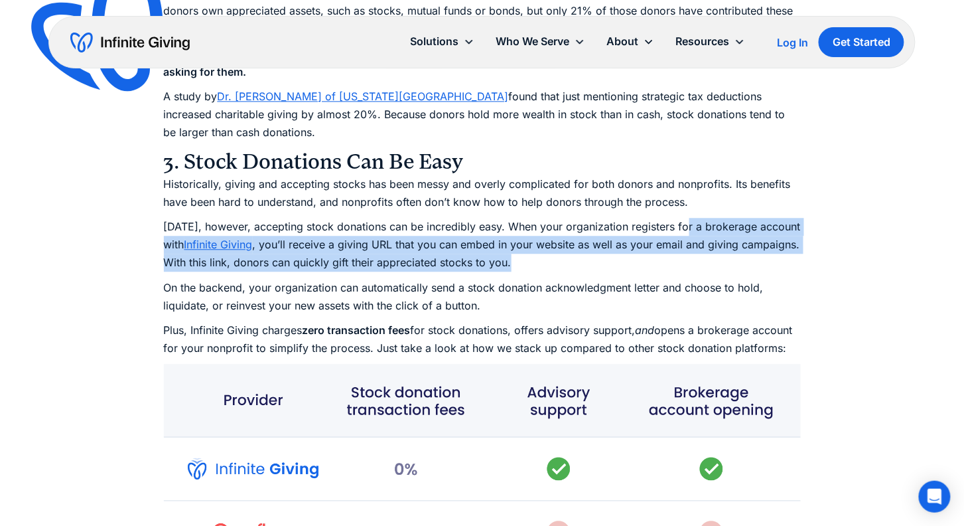
drag, startPoint x: 513, startPoint y: 264, endPoint x: 685, endPoint y: 226, distance: 176.6
click at [685, 226] on p "[DATE], however, accepting stock donations can be incredibly easy. When your or…" at bounding box center [482, 245] width 637 height 54
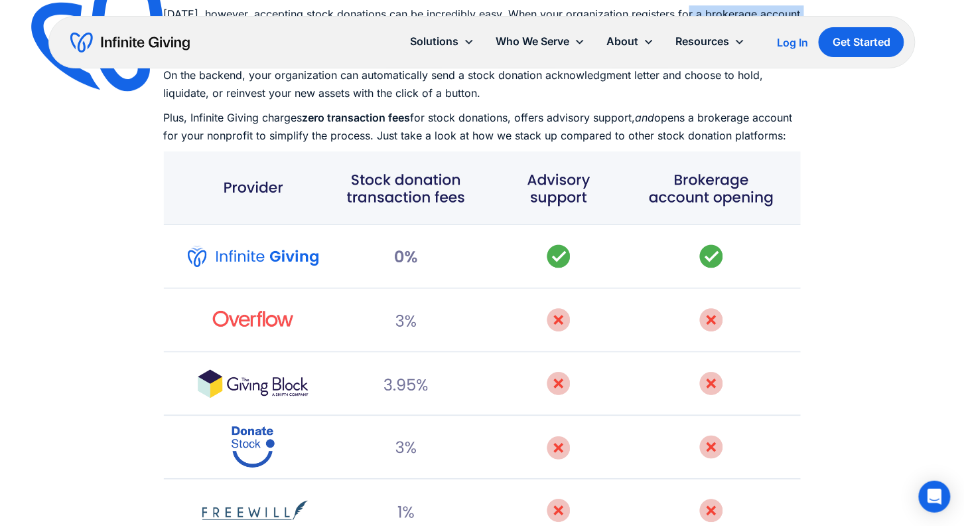
scroll to position [4094, 0]
click at [626, 204] on img at bounding box center [482, 383] width 637 height 467
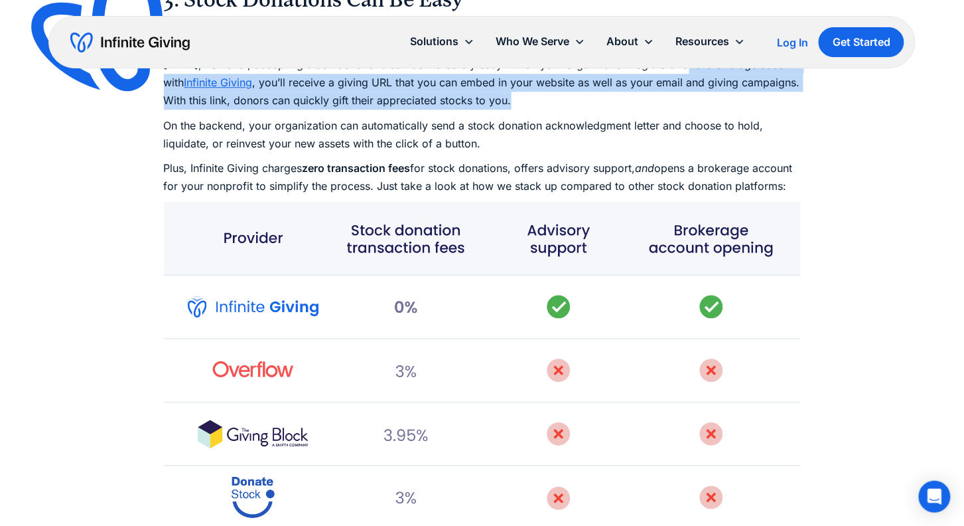
scroll to position [4055, 0]
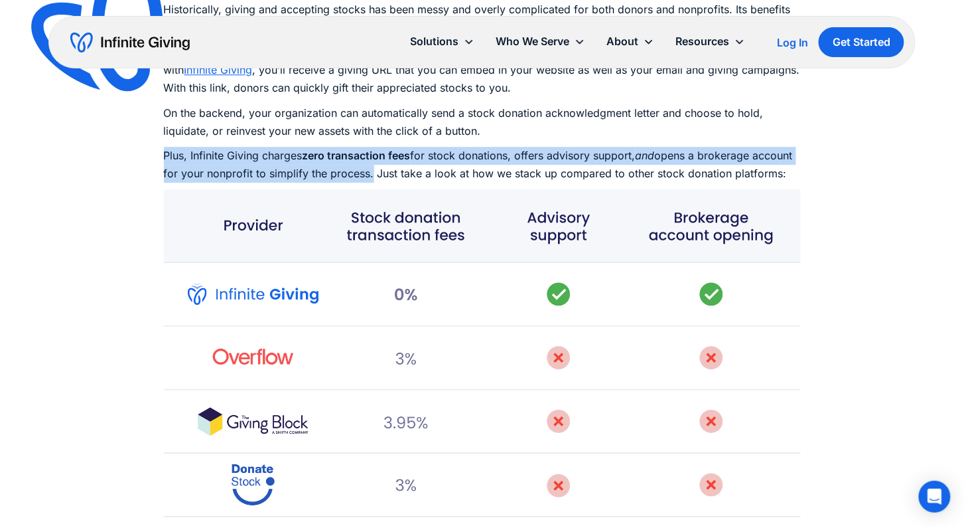
drag, startPoint x: 416, startPoint y: 175, endPoint x: 159, endPoint y: 154, distance: 258.3
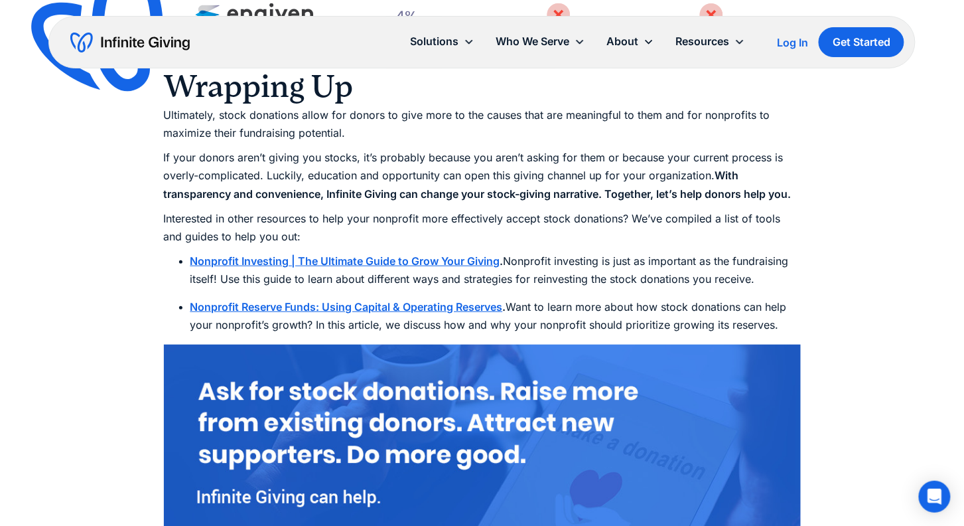
scroll to position [4653, 0]
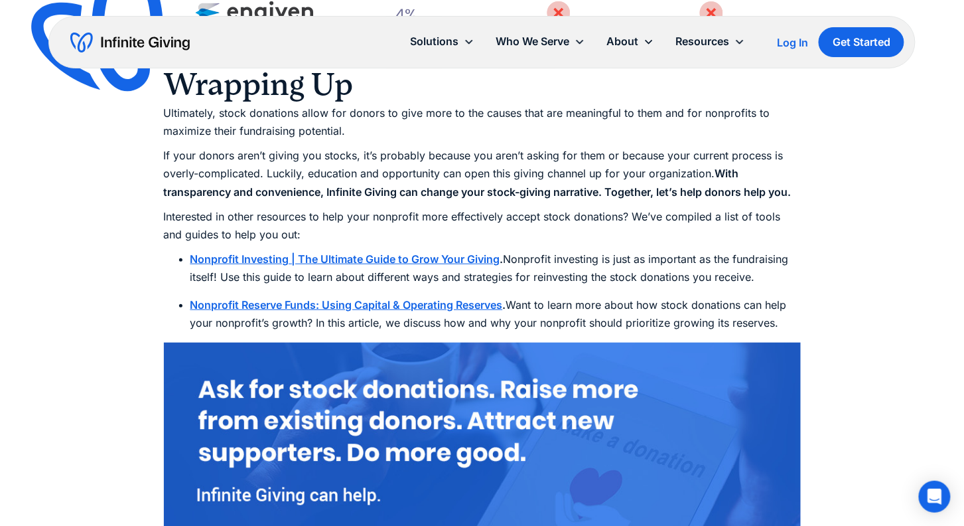
click at [164, 129] on p "Ultimately, stock donations allow for donors to give more to the causes that ar…" at bounding box center [482, 122] width 637 height 36
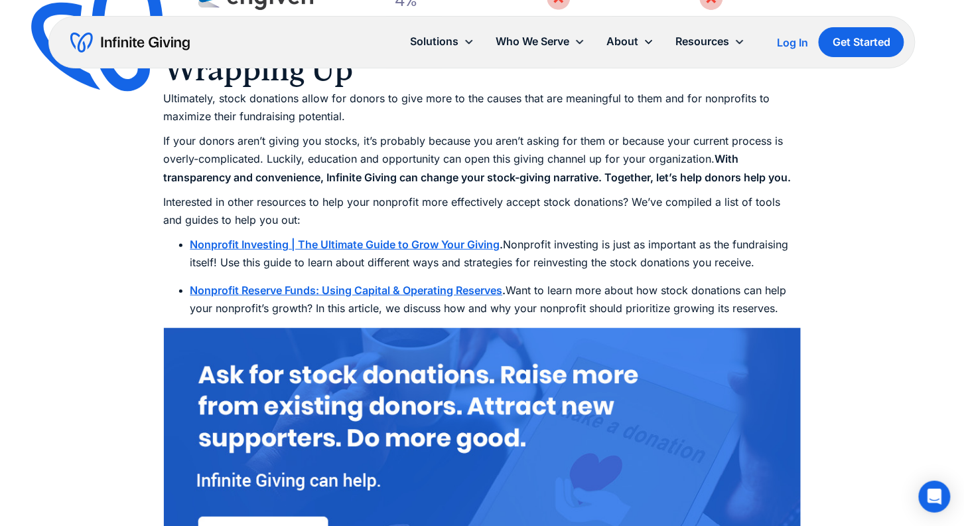
scroll to position [4669, 0]
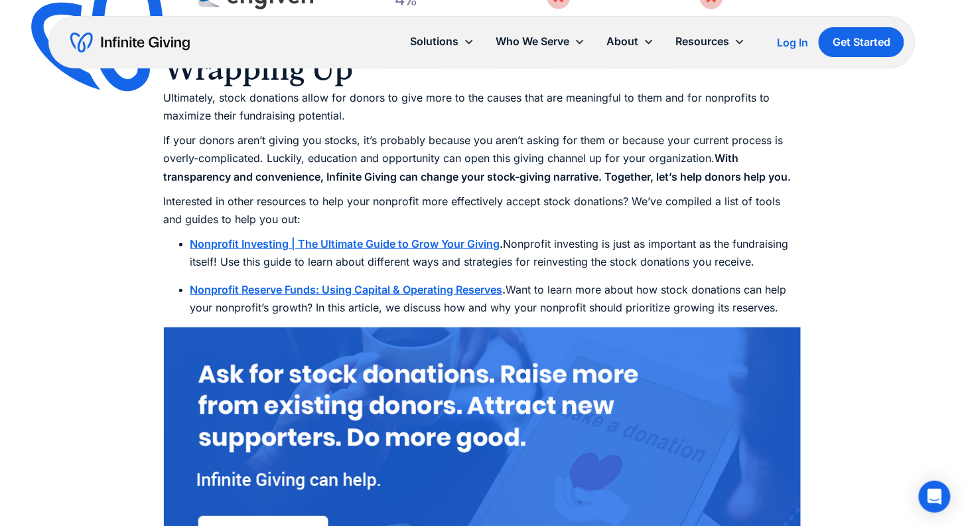
click at [750, 271] on li "Nonprofit Investing | The Ultimate Guide to Grow Your Giving . Nonprofit invest…" at bounding box center [495, 253] width 610 height 36
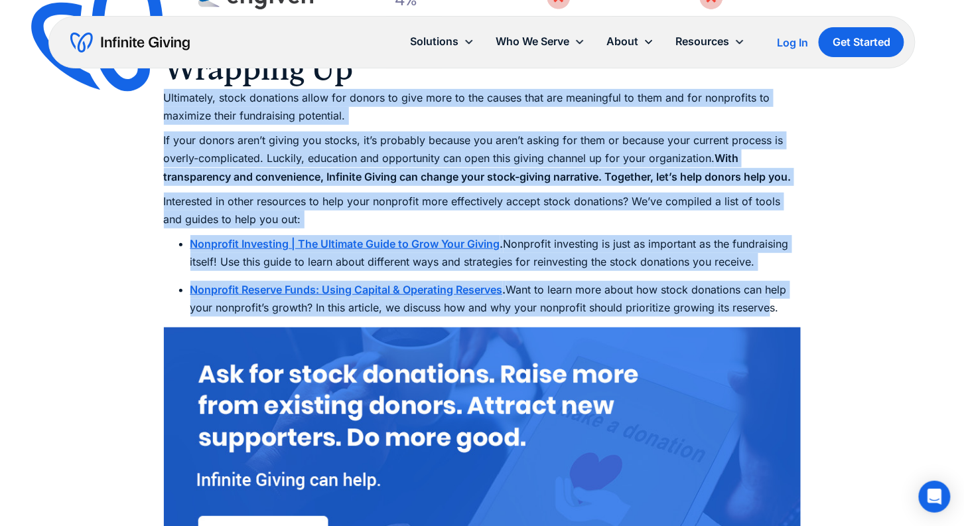
drag, startPoint x: 739, startPoint y: 328, endPoint x: 145, endPoint y: 125, distance: 628.3
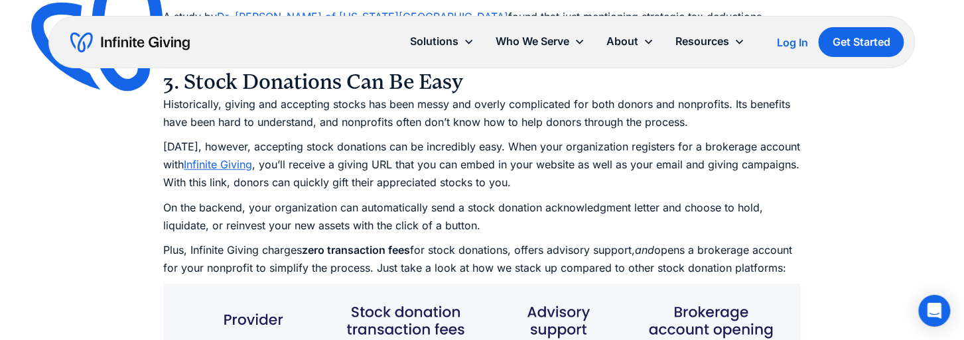
scroll to position [3948, 0]
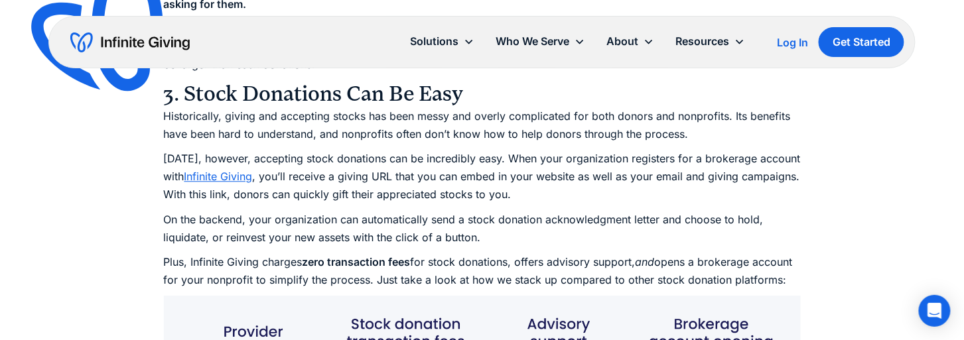
drag, startPoint x: 174, startPoint y: 167, endPoint x: 234, endPoint y: 178, distance: 60.7
drag, startPoint x: 266, startPoint y: 193, endPoint x: 145, endPoint y: 173, distance: 122.5
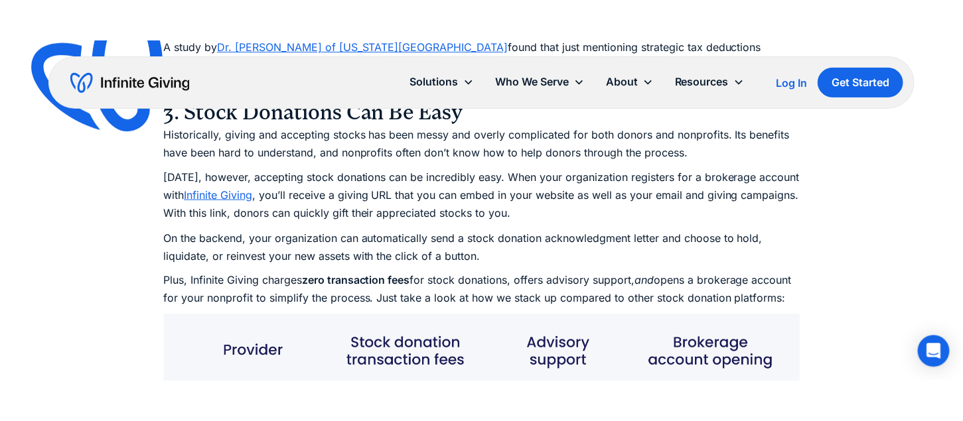
scroll to position [3975, 0]
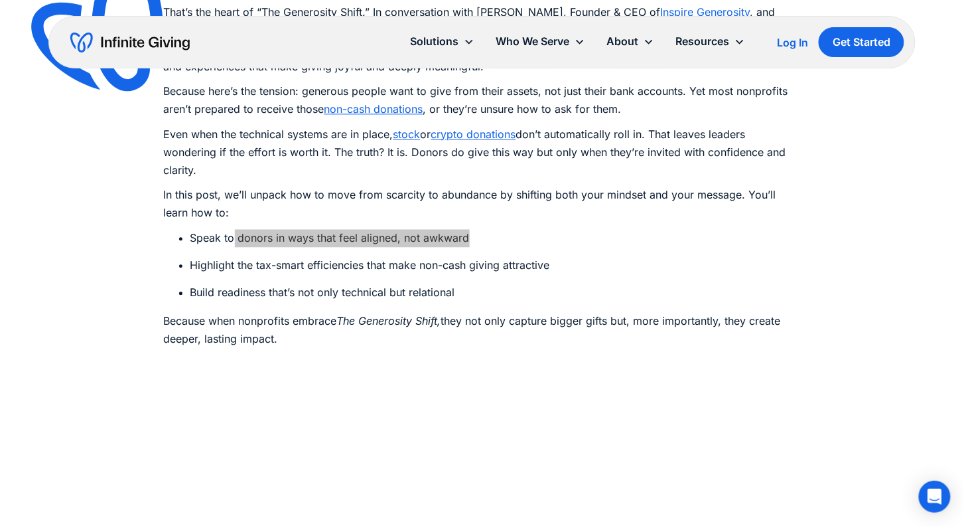
scroll to position [936, 0]
